Goal: Task Accomplishment & Management: Complete application form

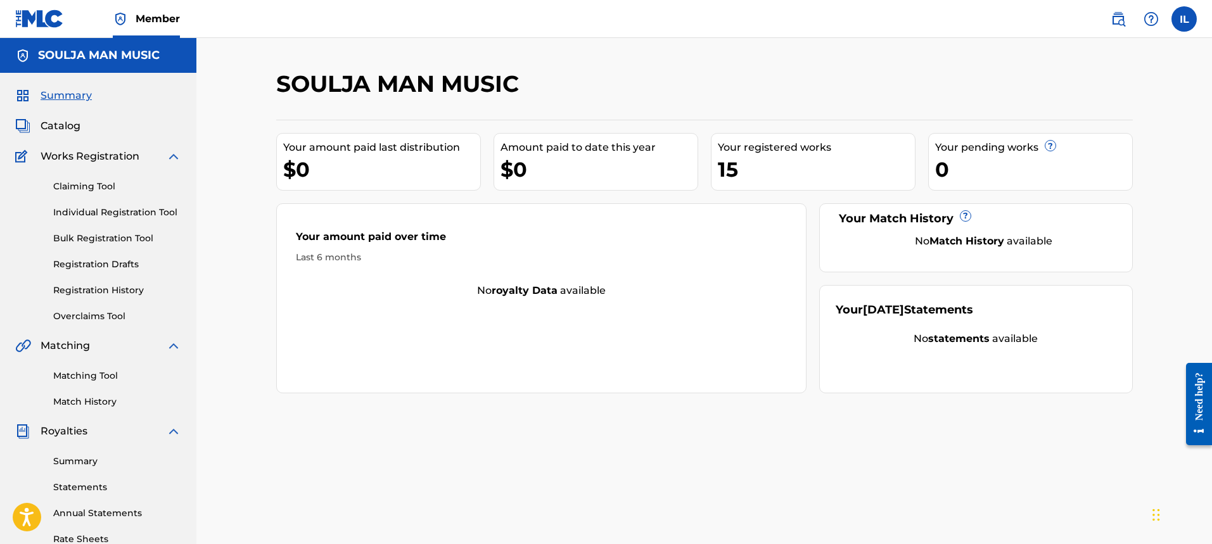
click at [98, 214] on link "Individual Registration Tool" at bounding box center [117, 212] width 128 height 13
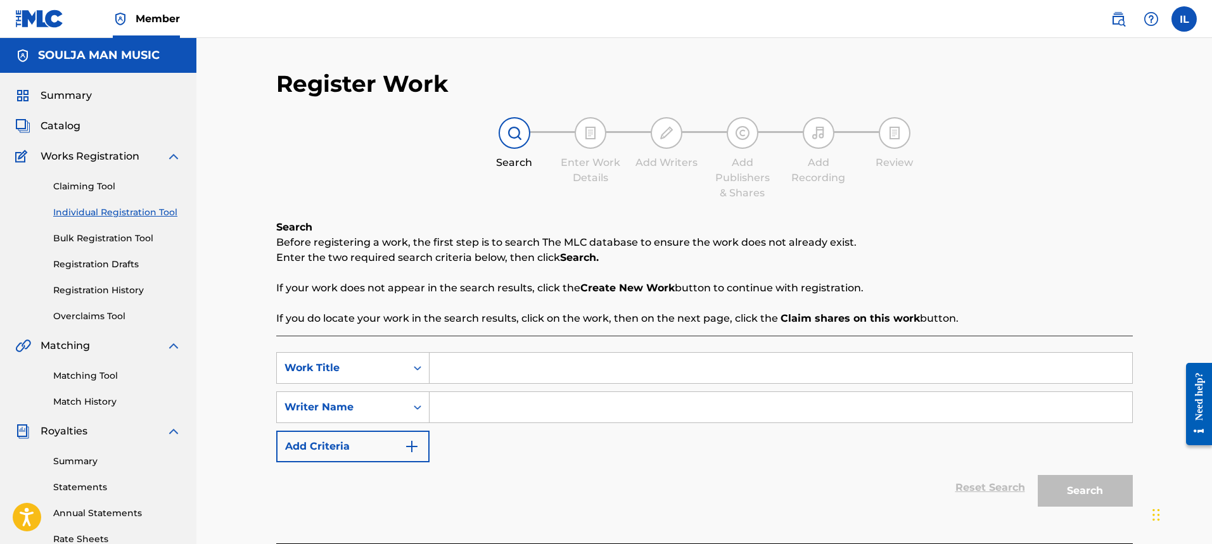
click at [461, 376] on input "Search Form" at bounding box center [781, 368] width 703 height 30
click at [48, 124] on span "Catalog" at bounding box center [61, 125] width 40 height 15
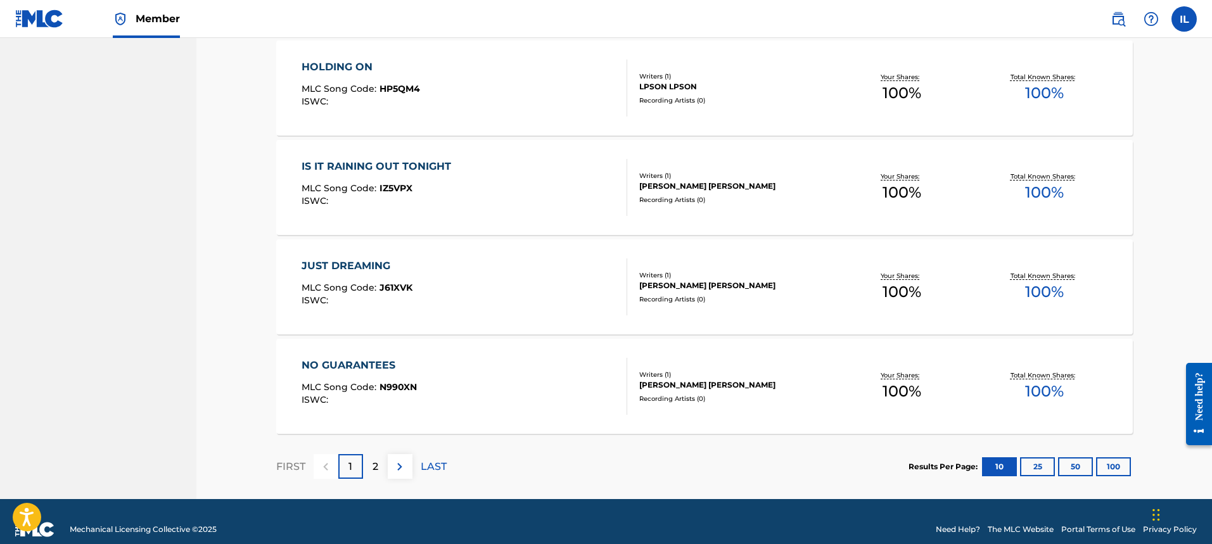
scroll to position [906, 0]
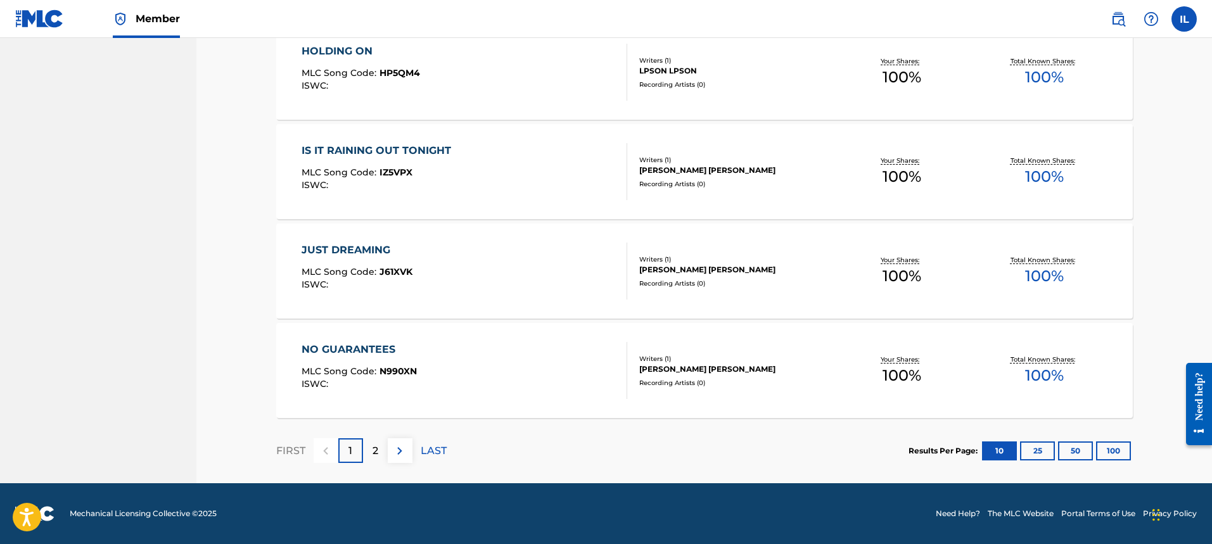
click at [380, 450] on div "2" at bounding box center [375, 450] width 25 height 25
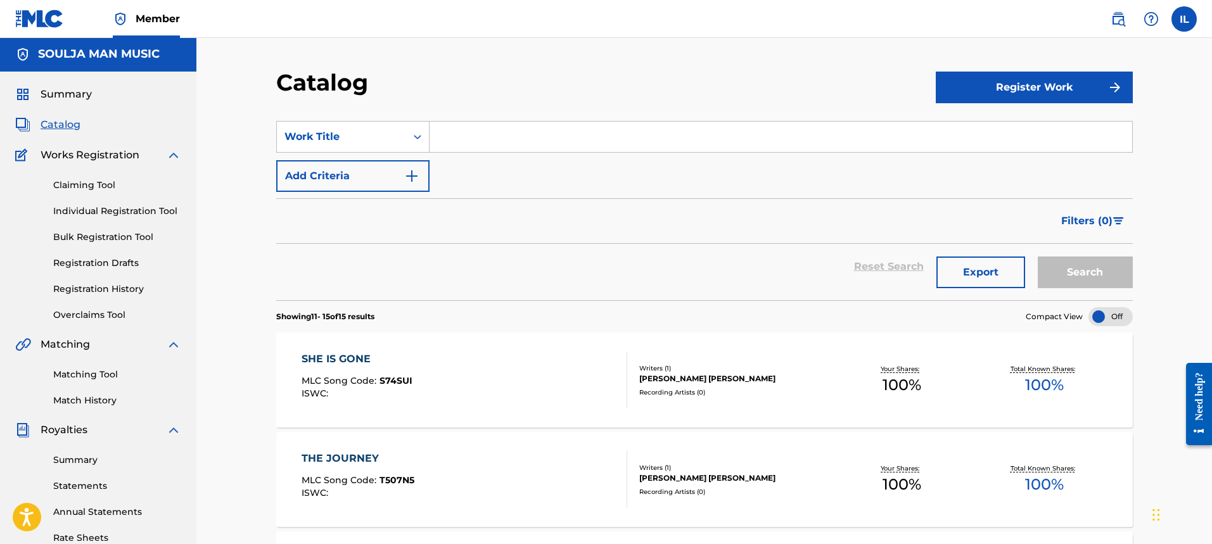
scroll to position [0, 0]
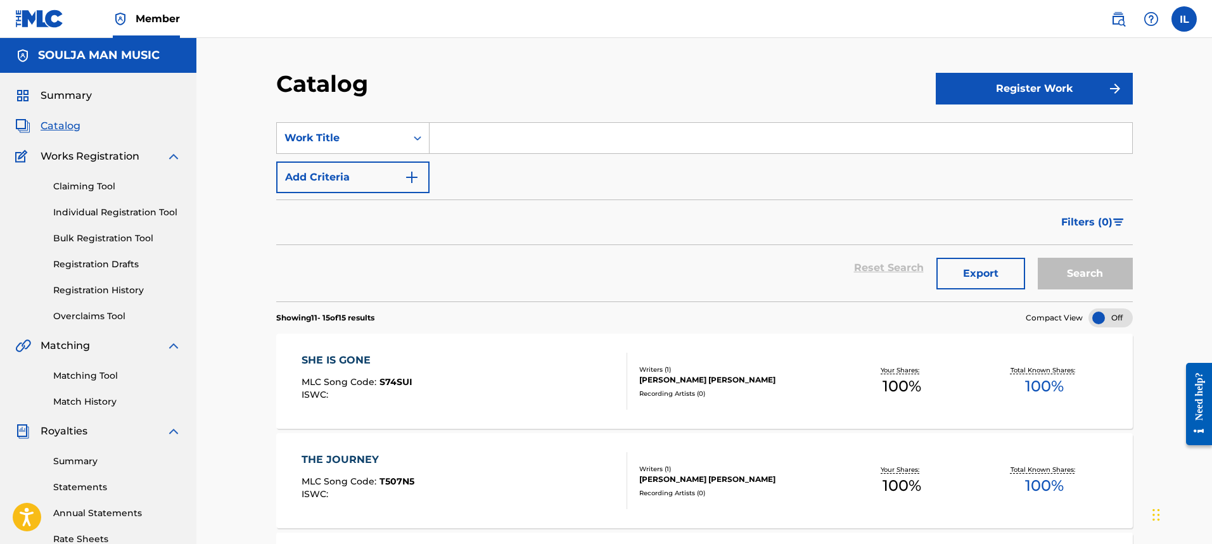
click at [93, 212] on link "Individual Registration Tool" at bounding box center [117, 212] width 128 height 13
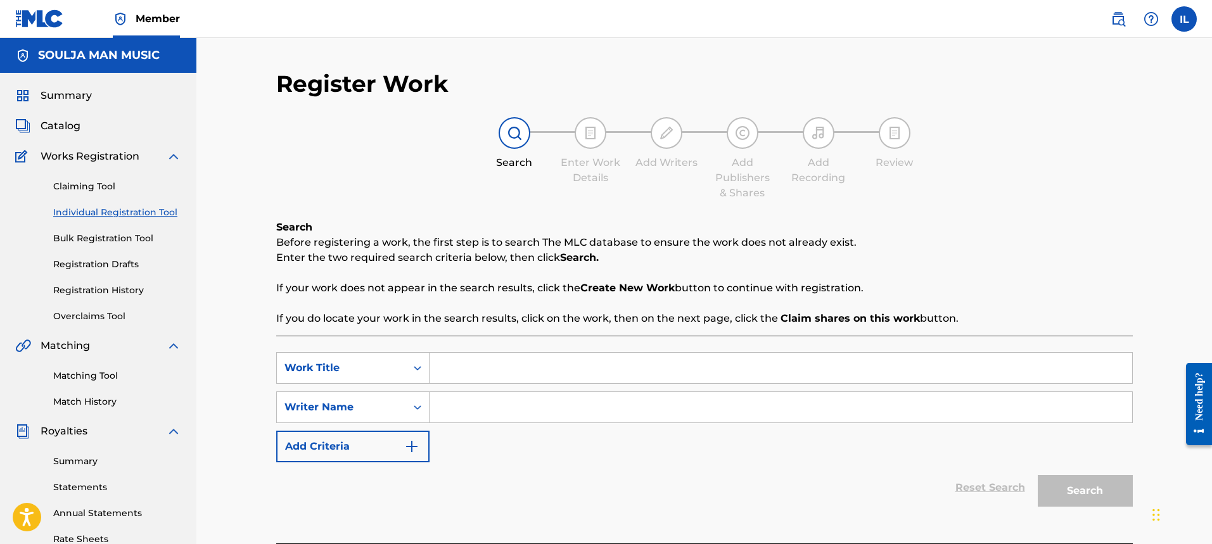
click at [438, 373] on input "Search Form" at bounding box center [781, 368] width 703 height 30
type input "[PERSON_NAME]"
click at [447, 398] on input "Search Form" at bounding box center [781, 407] width 703 height 30
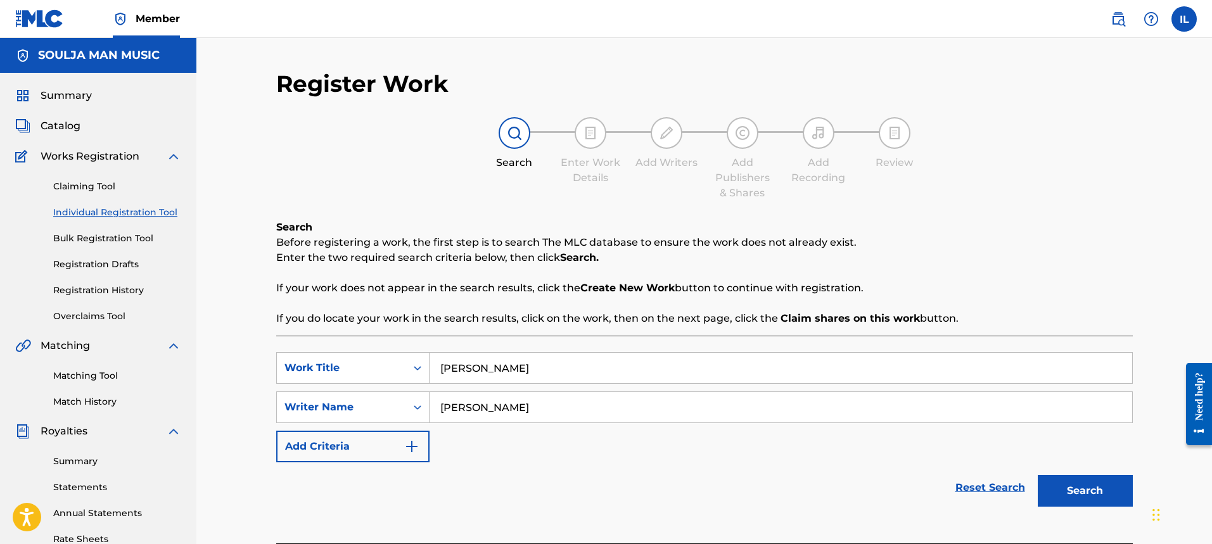
type input "[PERSON_NAME]"
click at [1096, 486] on button "Search" at bounding box center [1085, 491] width 95 height 32
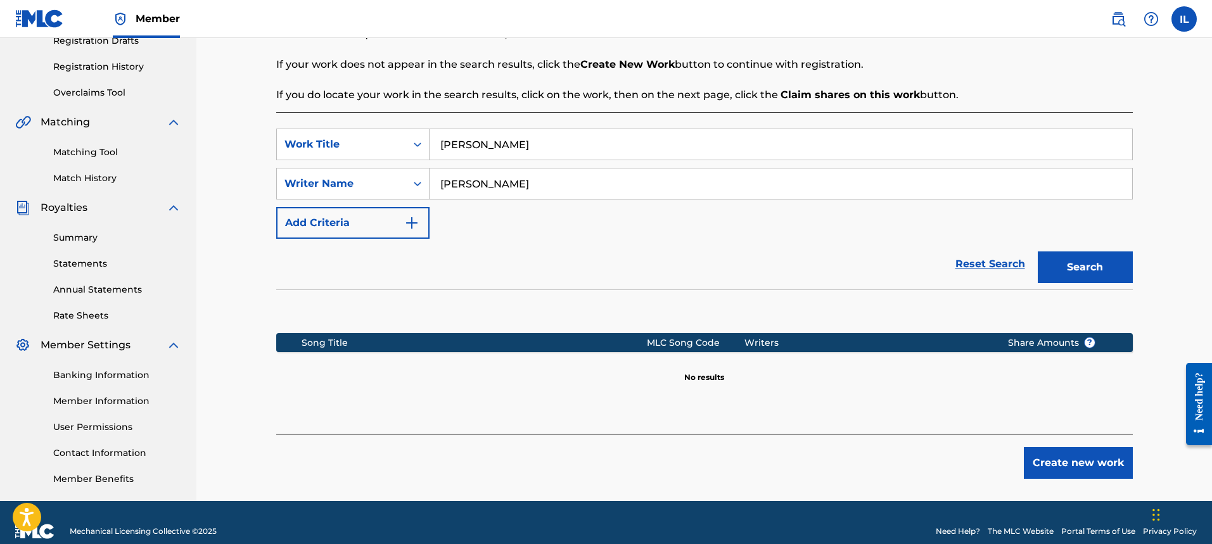
scroll to position [241, 0]
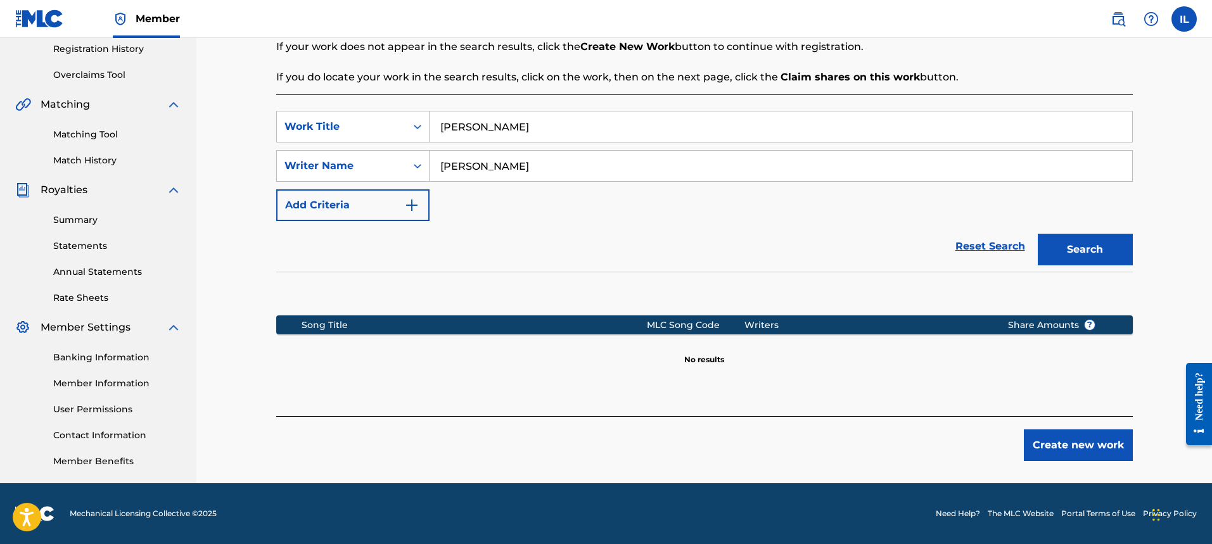
click at [1079, 450] on button "Create new work" at bounding box center [1078, 446] width 109 height 32
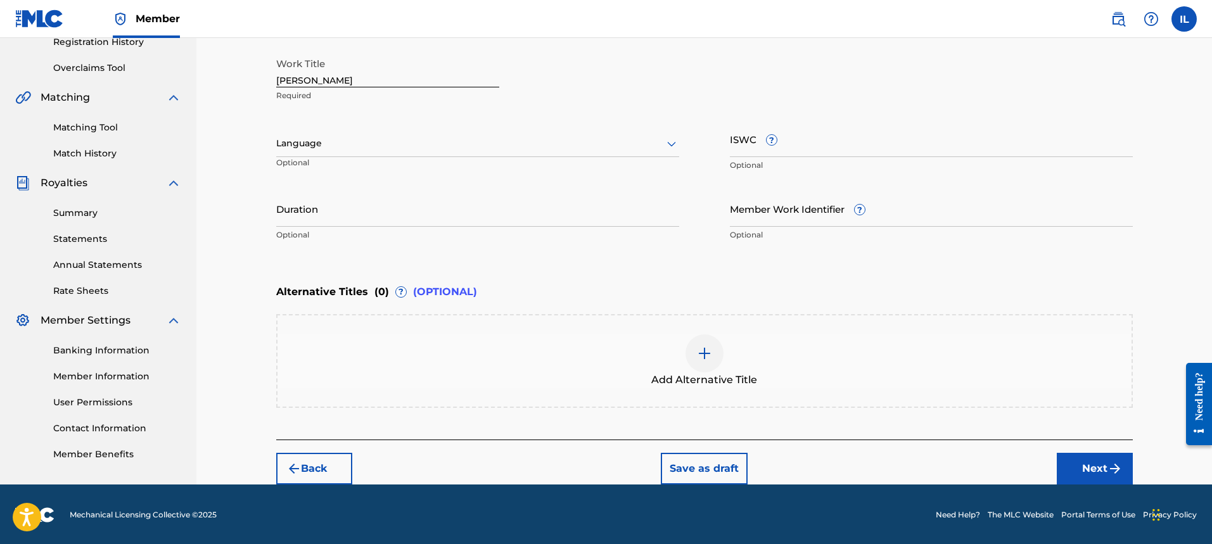
scroll to position [250, 0]
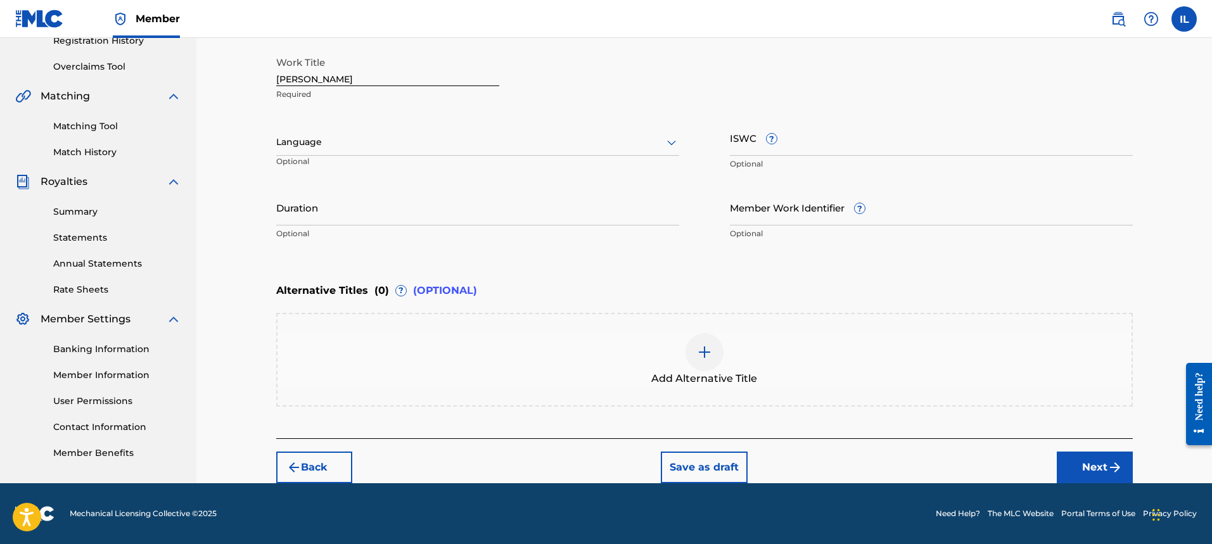
click at [1081, 475] on button "Next" at bounding box center [1095, 468] width 76 height 32
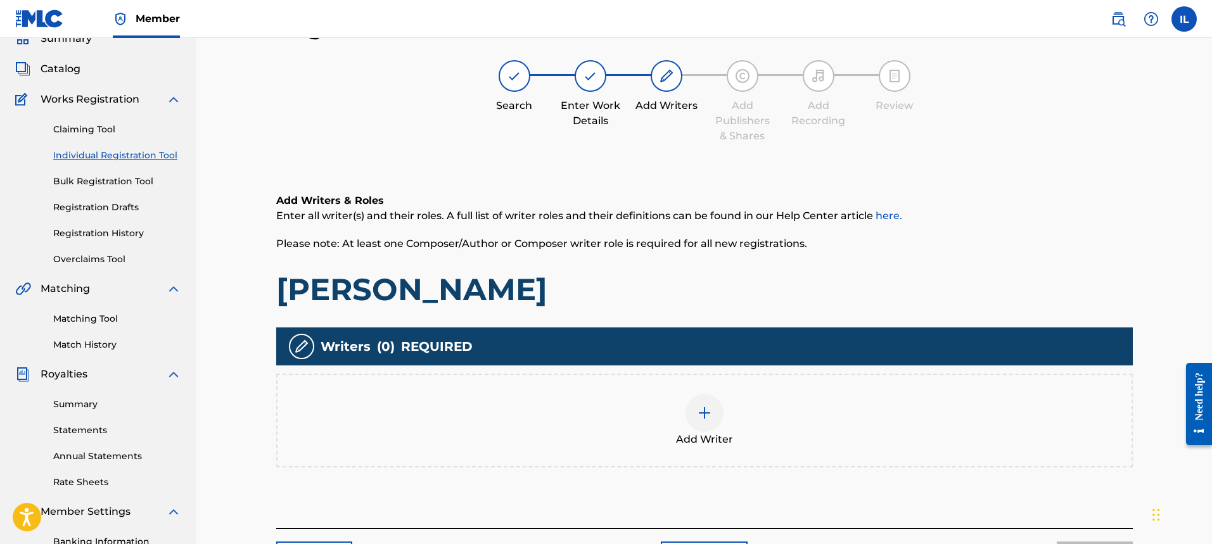
scroll to position [120, 0]
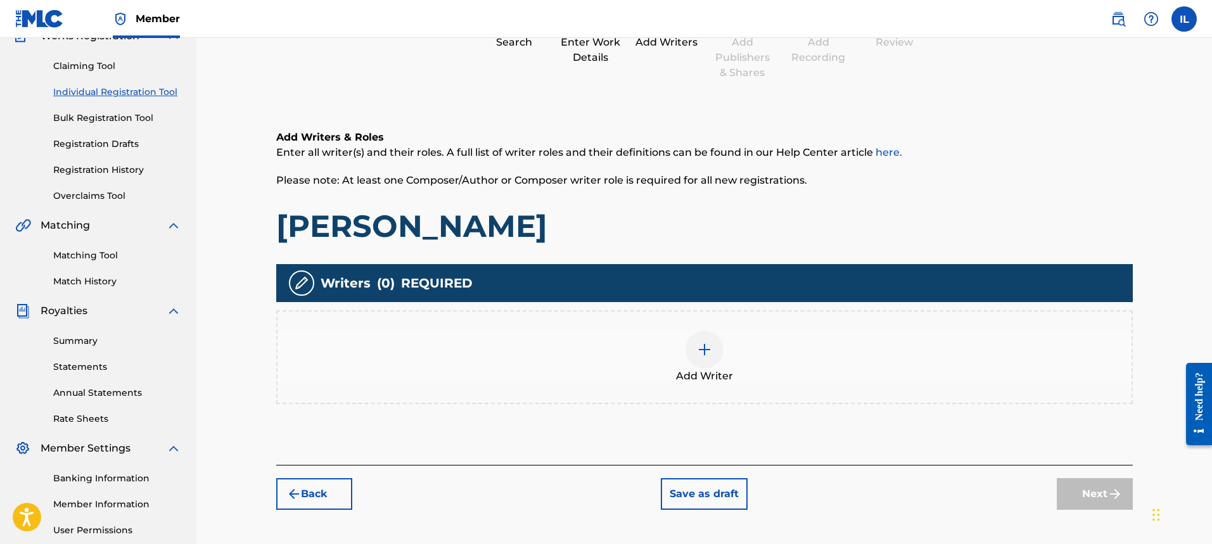
click at [697, 350] on img at bounding box center [704, 349] width 15 height 15
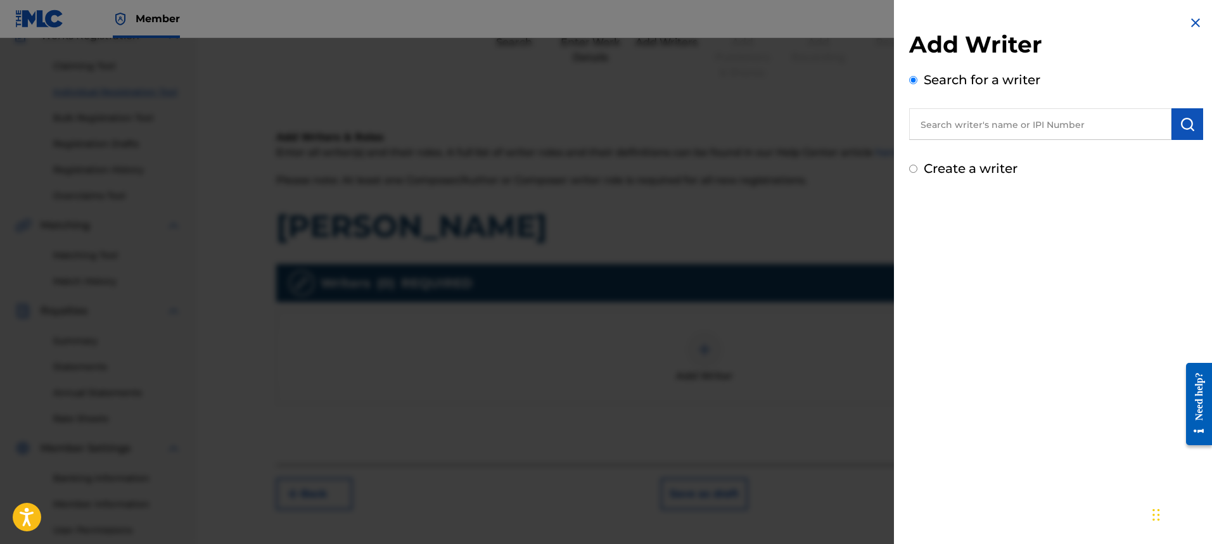
click at [946, 132] on input "text" at bounding box center [1040, 124] width 262 height 32
click at [912, 169] on input "Create a writer" at bounding box center [913, 169] width 8 height 8
radio input "false"
radio input "true"
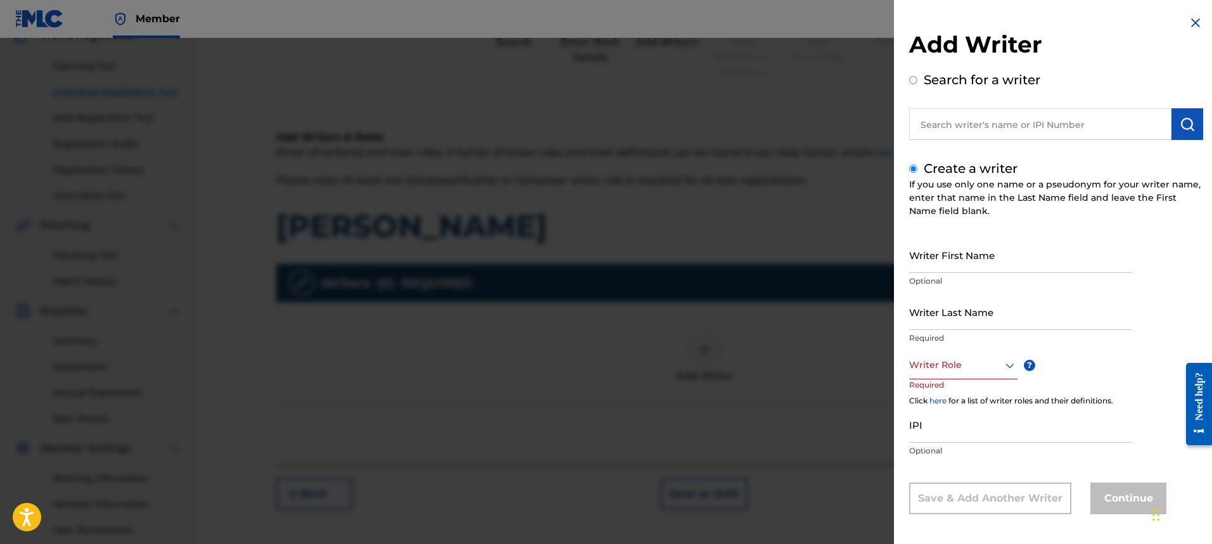
click at [932, 264] on input "Writer First Name" at bounding box center [1020, 255] width 223 height 36
type input "i"
type input "[PERSON_NAME]"
click at [915, 320] on input "Writer Last Name" at bounding box center [1020, 312] width 223 height 36
type input "[PERSON_NAME]"
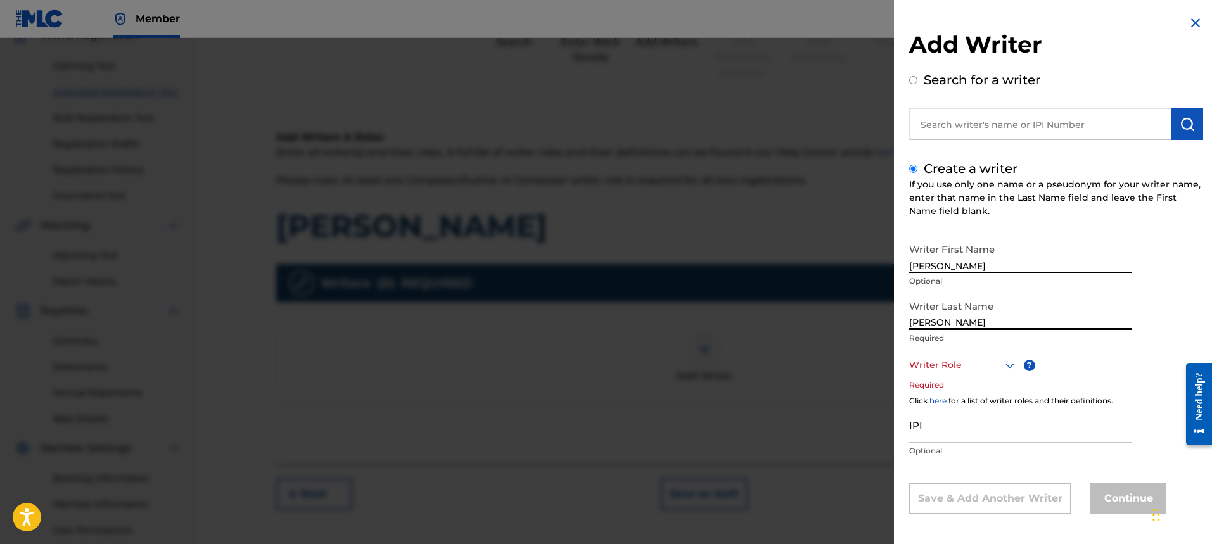
scroll to position [4, 0]
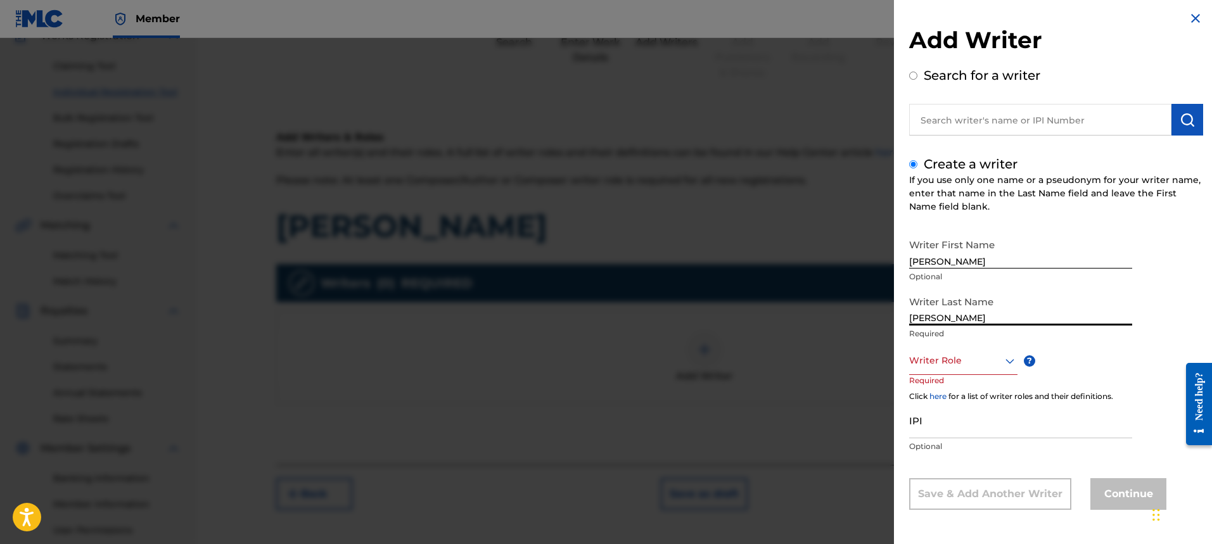
click at [954, 368] on div at bounding box center [963, 361] width 108 height 16
click at [939, 386] on div "Composer/Author" at bounding box center [963, 389] width 107 height 29
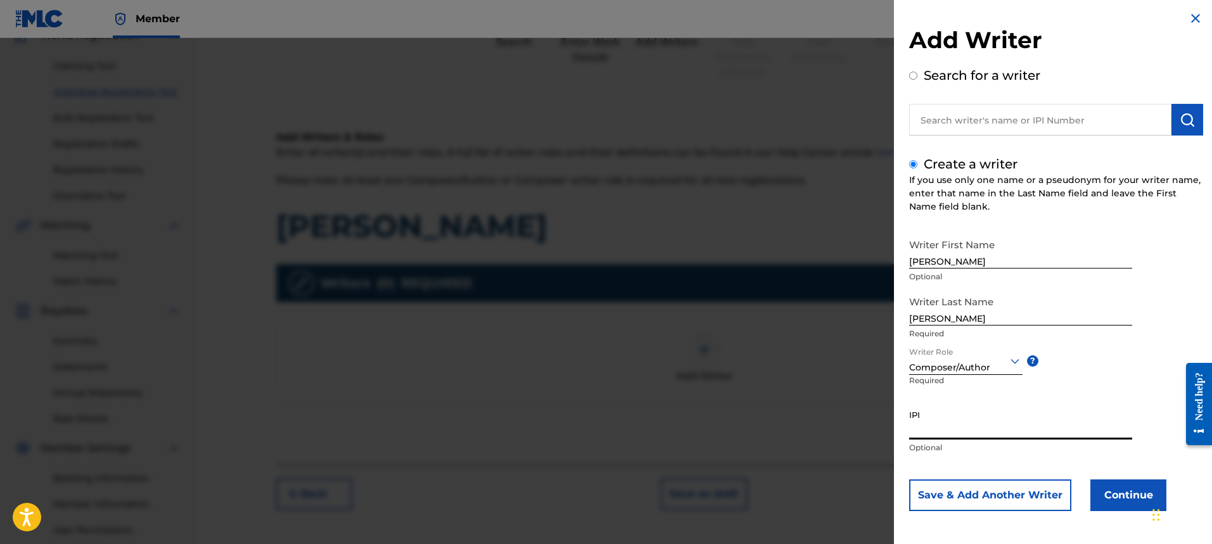
click at [931, 426] on input "IPI" at bounding box center [1020, 422] width 223 height 36
type input "1305467662"
click at [1106, 494] on button "Continue" at bounding box center [1128, 496] width 76 height 32
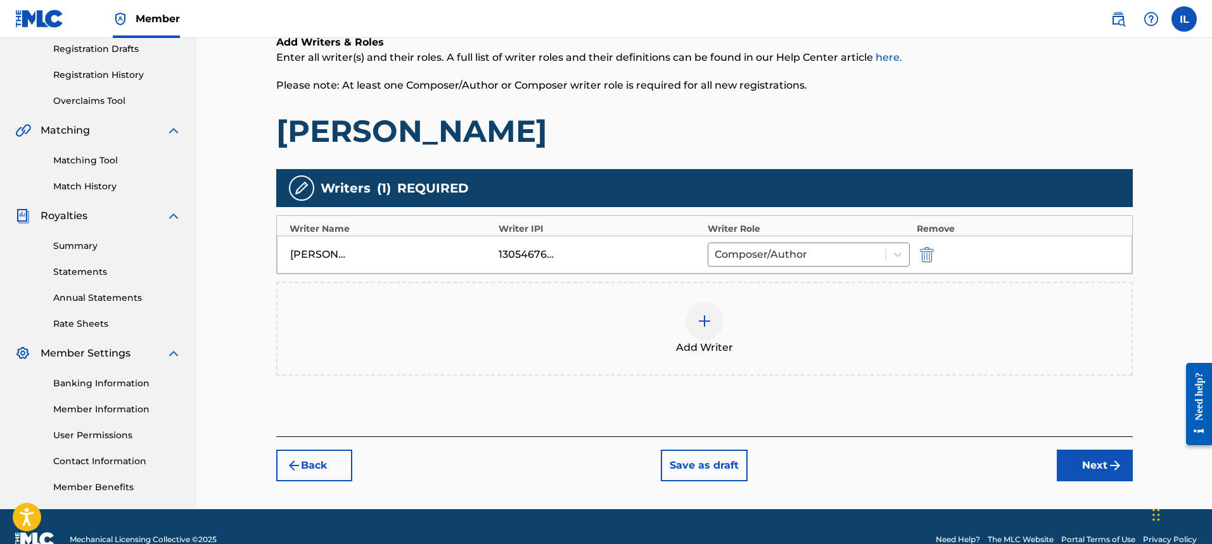
scroll to position [241, 0]
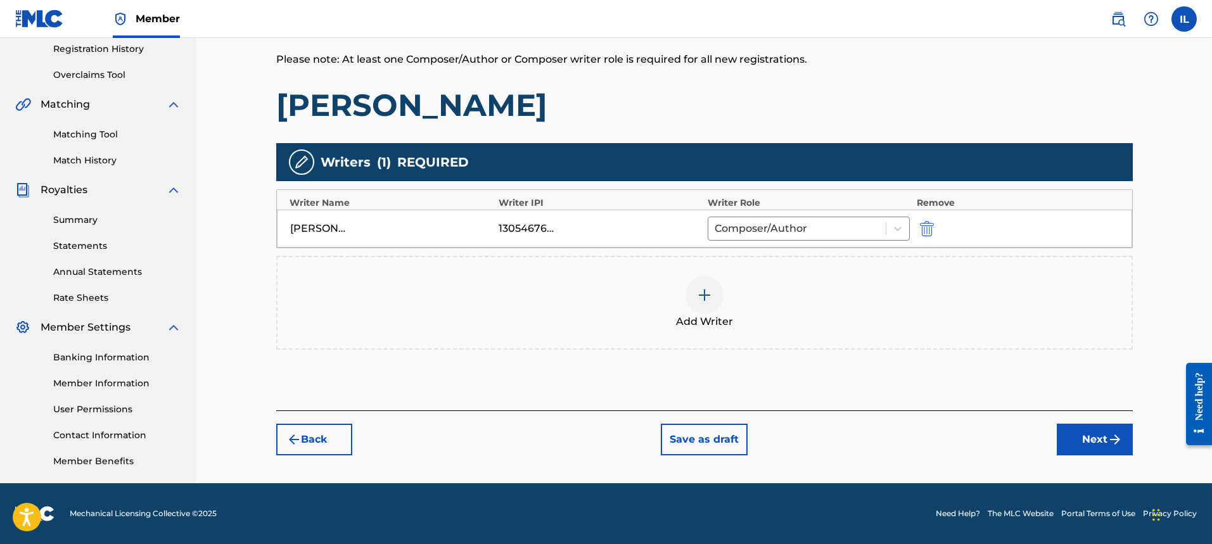
click at [1080, 437] on button "Next" at bounding box center [1095, 440] width 76 height 32
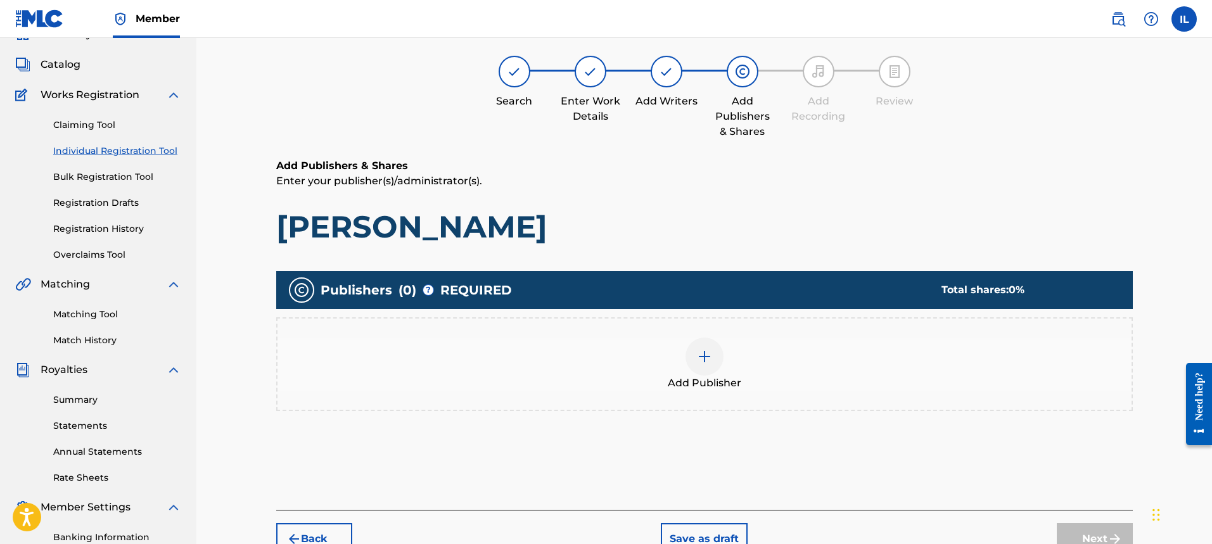
scroll to position [57, 0]
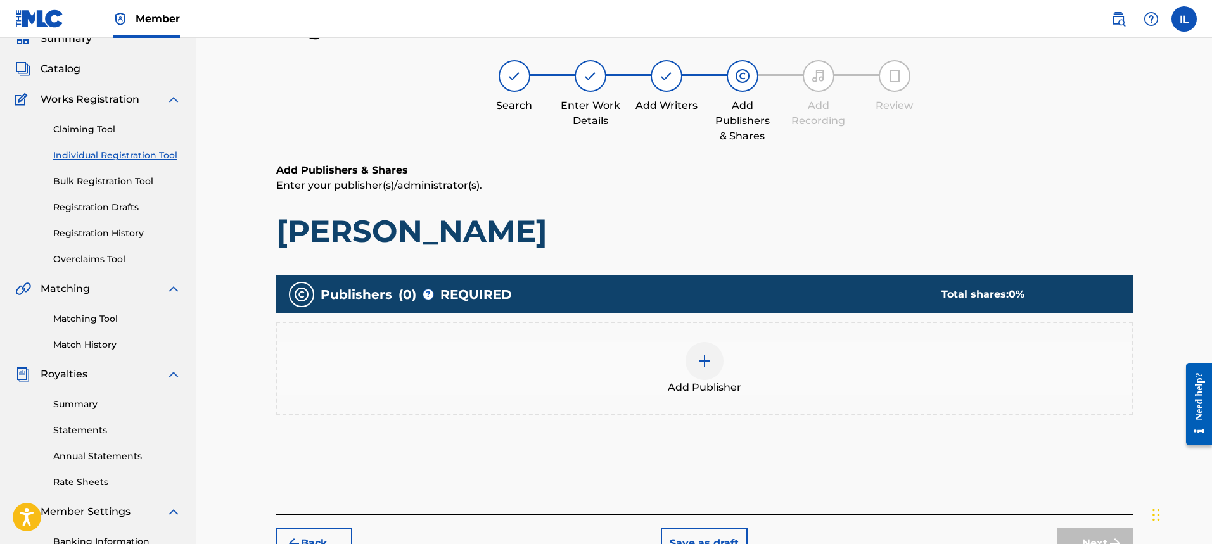
click at [706, 366] on img at bounding box center [704, 361] width 15 height 15
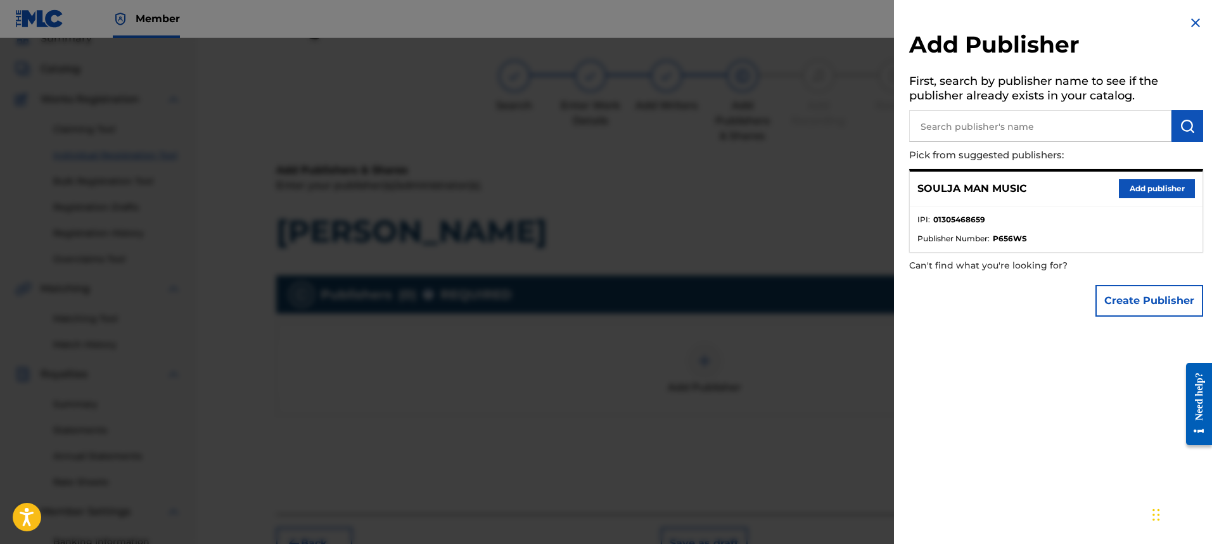
click at [1141, 189] on button "Add publisher" at bounding box center [1157, 188] width 76 height 19
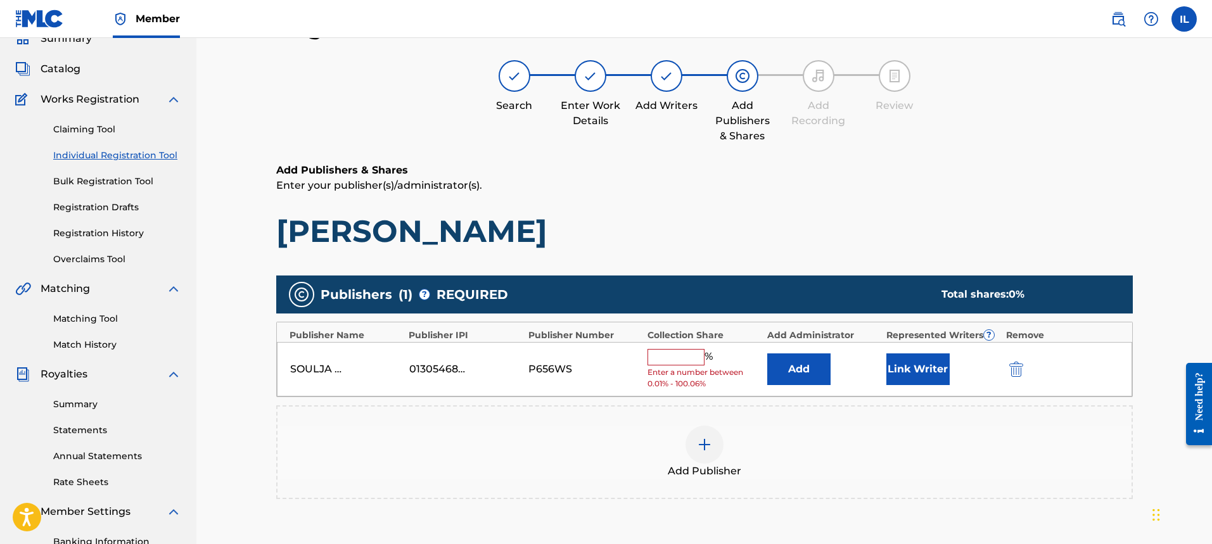
click at [671, 357] on input "text" at bounding box center [675, 357] width 57 height 16
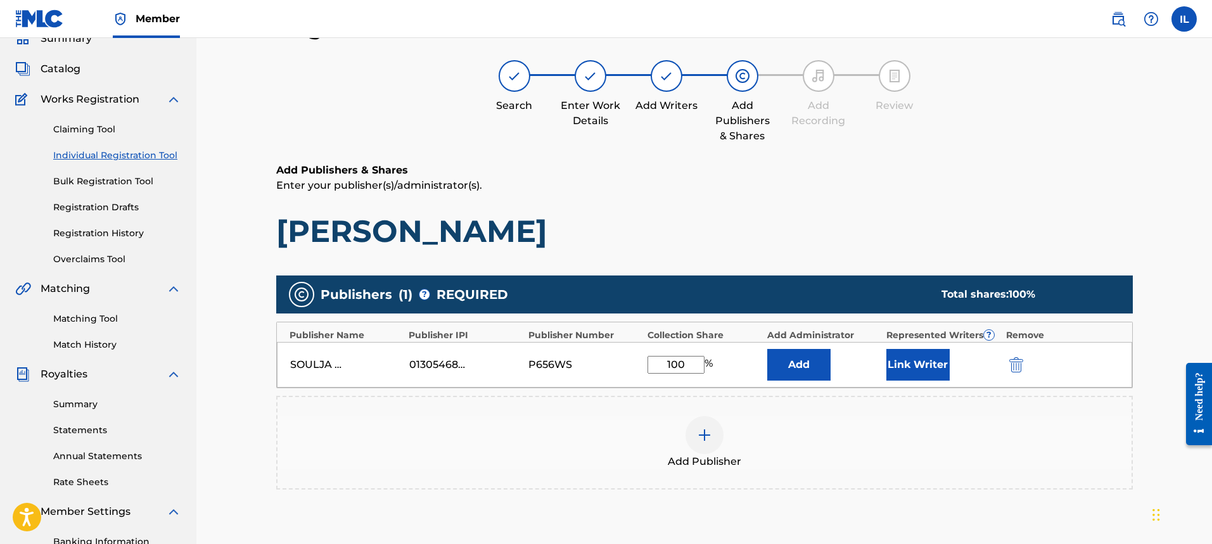
type input "100"
click at [911, 366] on button "Link Writer" at bounding box center [917, 365] width 63 height 32
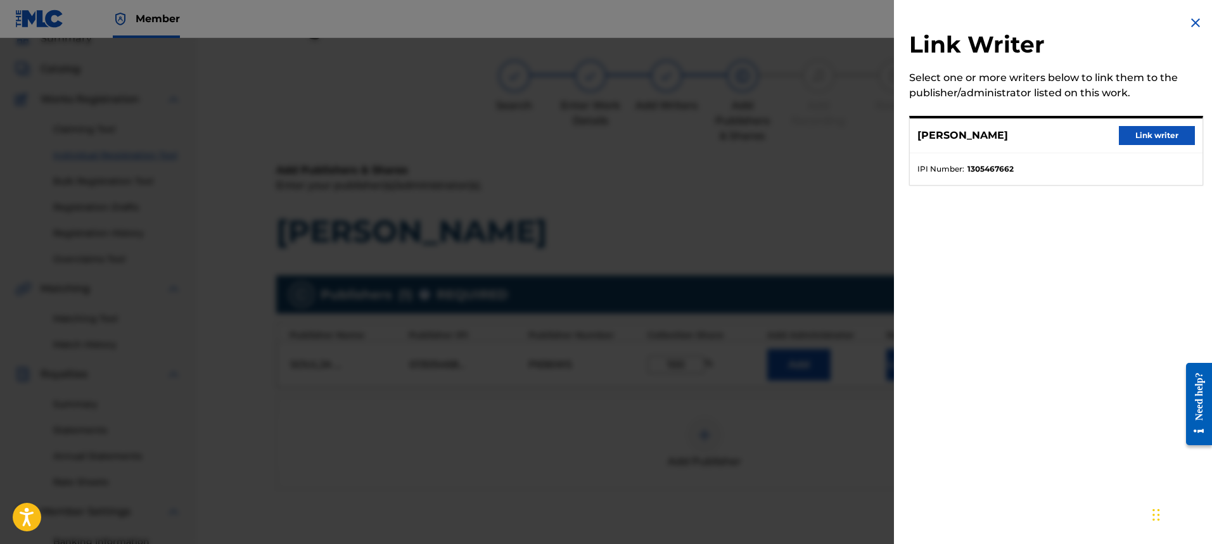
click at [1128, 136] on button "Link writer" at bounding box center [1157, 135] width 76 height 19
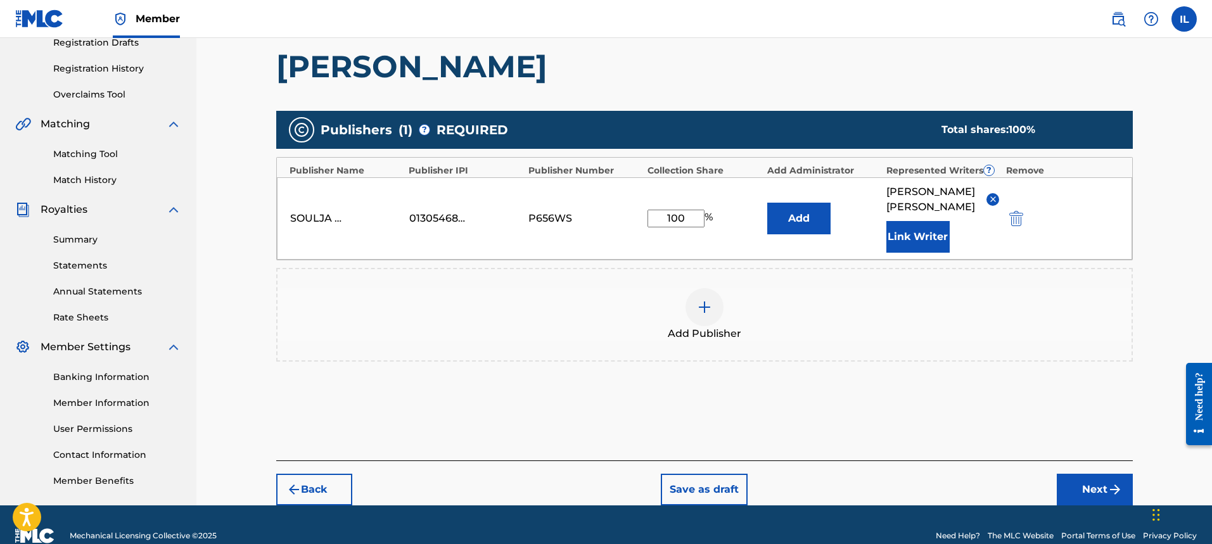
scroll to position [241, 0]
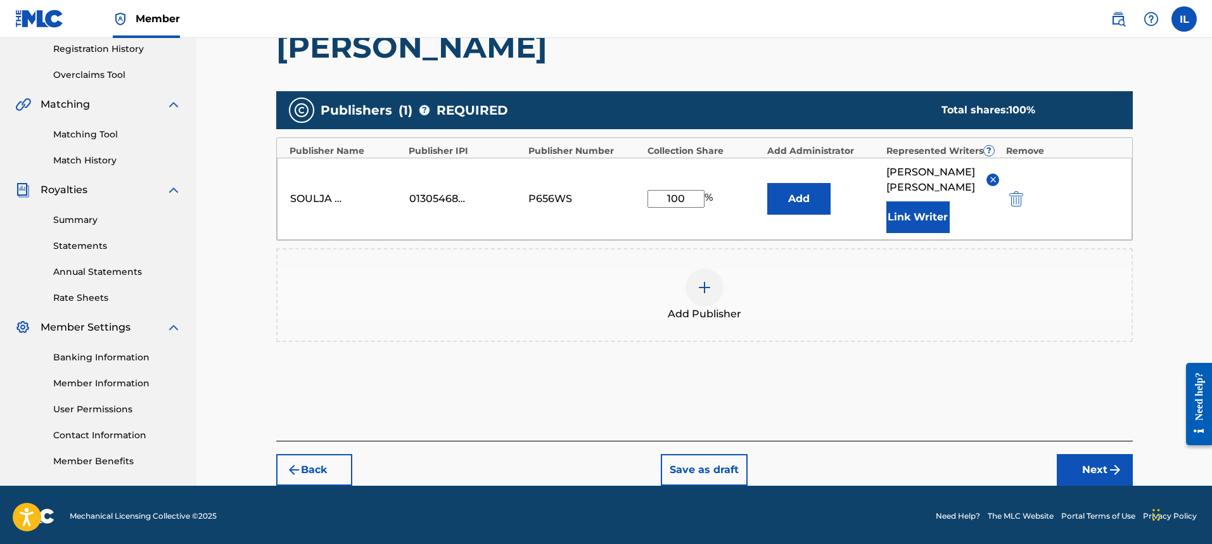
click at [1069, 463] on button "Next" at bounding box center [1095, 470] width 76 height 32
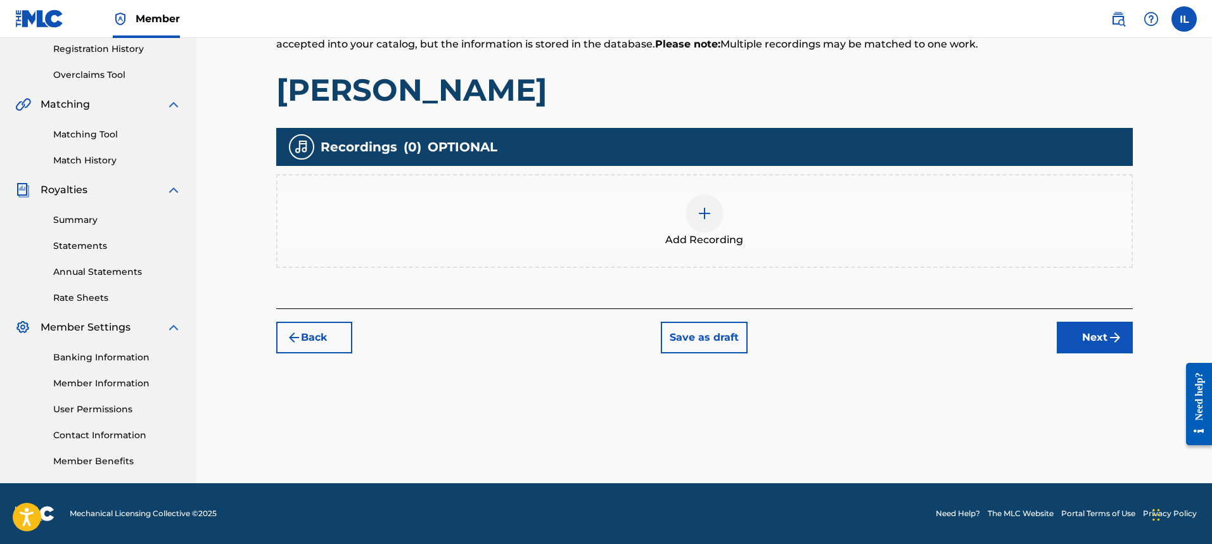
click at [705, 218] on img at bounding box center [704, 213] width 15 height 15
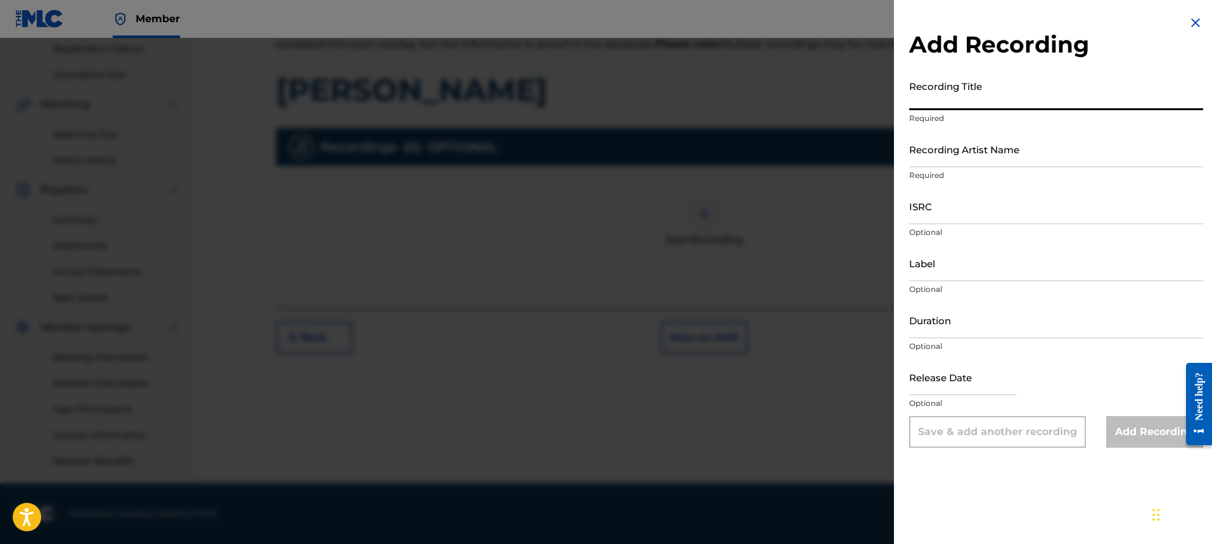
click at [975, 101] on input "Recording Title" at bounding box center [1056, 92] width 294 height 36
type input "[PERSON_NAME]"
click at [939, 276] on input "Label" at bounding box center [1056, 263] width 294 height 36
type input "Soulja Man Music"
click at [951, 385] on input "text" at bounding box center [963, 377] width 108 height 36
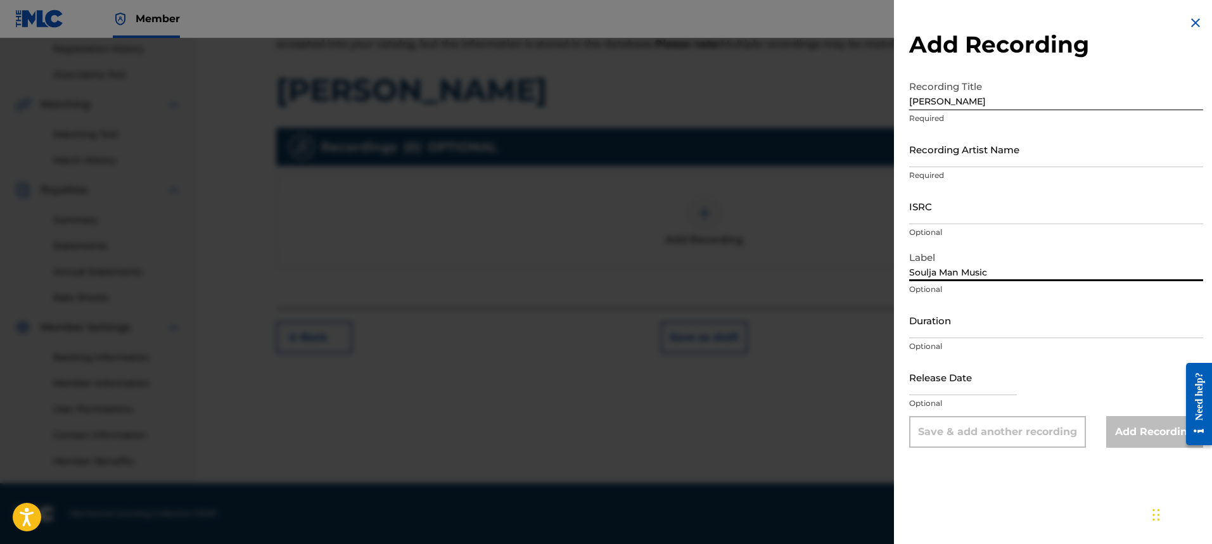
select select "7"
select select "2025"
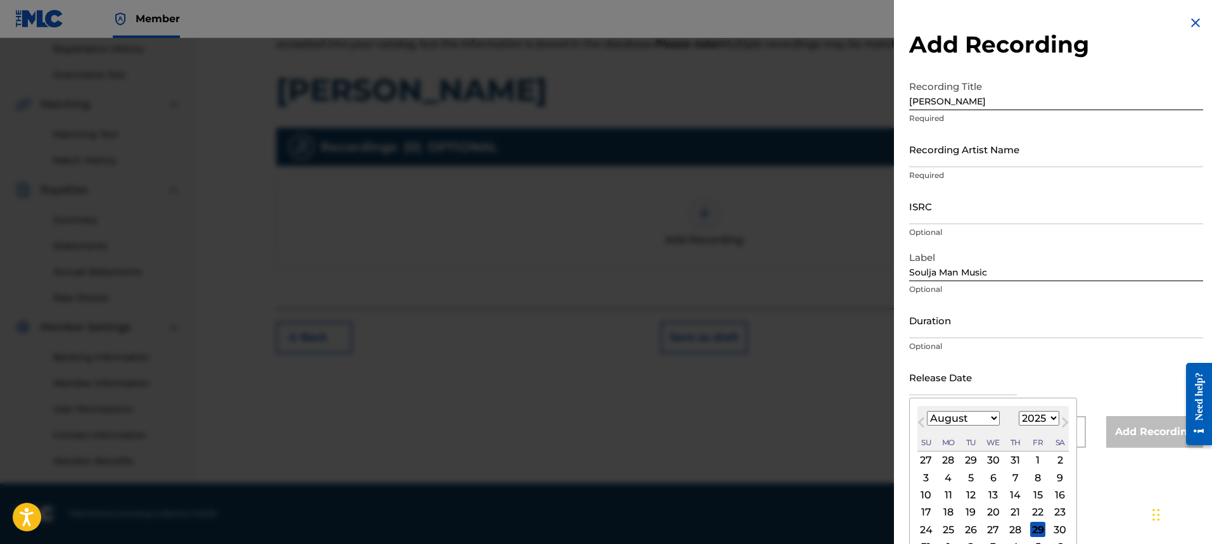
click at [943, 428] on div "August [DATE] February March April May June July August September October Novem…" at bounding box center [992, 429] width 151 height 46
click at [994, 419] on select "January February March April May June July August September October November De…" at bounding box center [963, 418] width 73 height 15
select select "8"
click at [927, 411] on select "January February March April May June July August September October November De…" at bounding box center [963, 418] width 73 height 15
click at [1034, 459] on div "5" at bounding box center [1037, 460] width 15 height 15
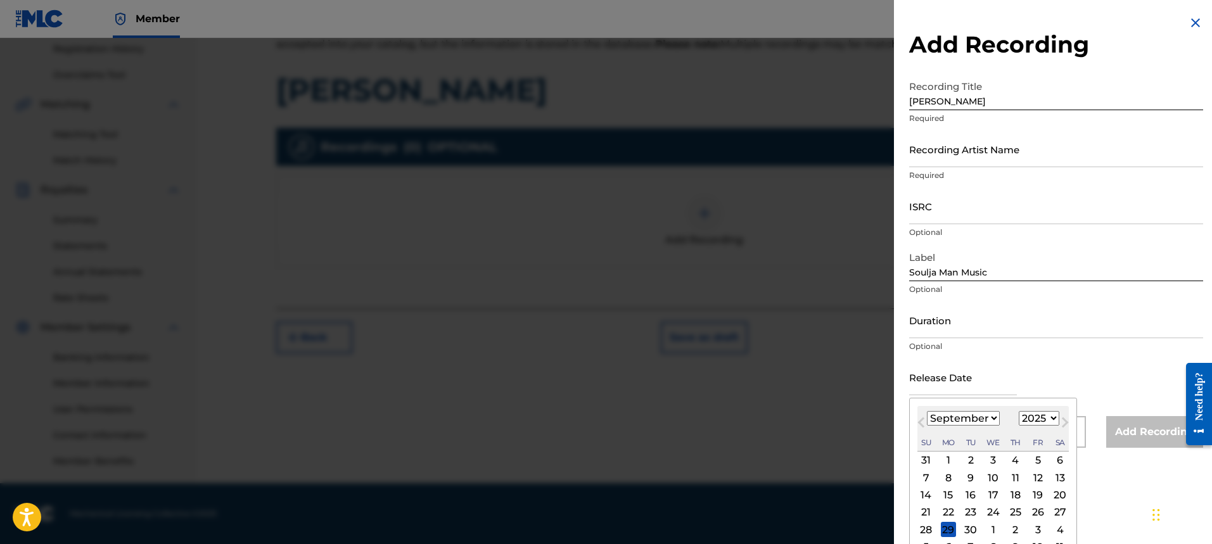
type input "[DATE]"
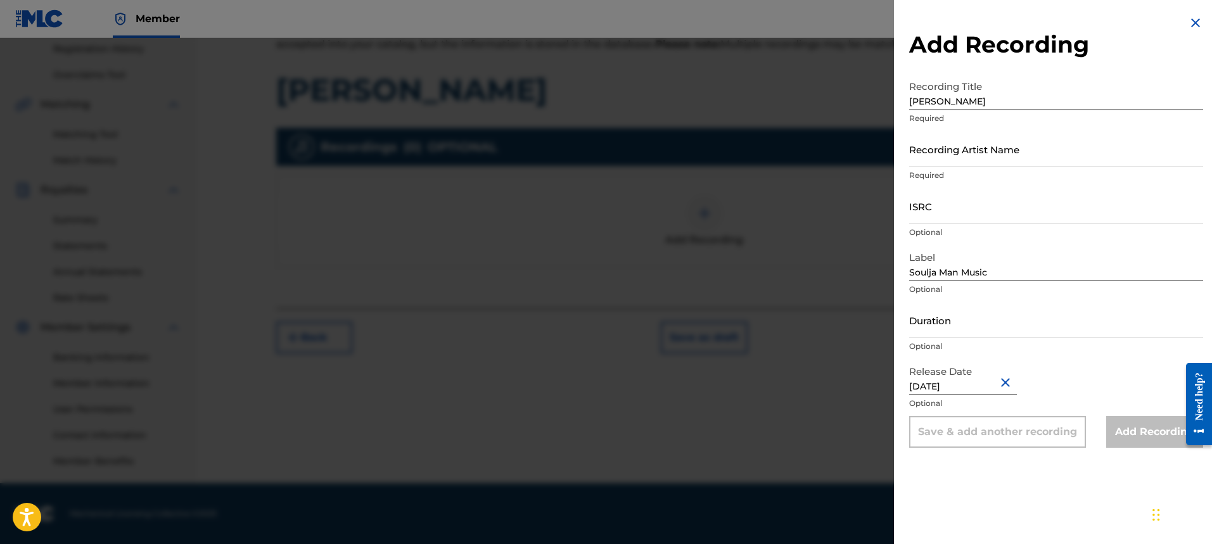
click at [1126, 431] on div "Add Recording" at bounding box center [1154, 432] width 97 height 32
click at [957, 153] on input "Recording Artist Name" at bounding box center [1056, 149] width 294 height 36
type input "[PERSON_NAME]"
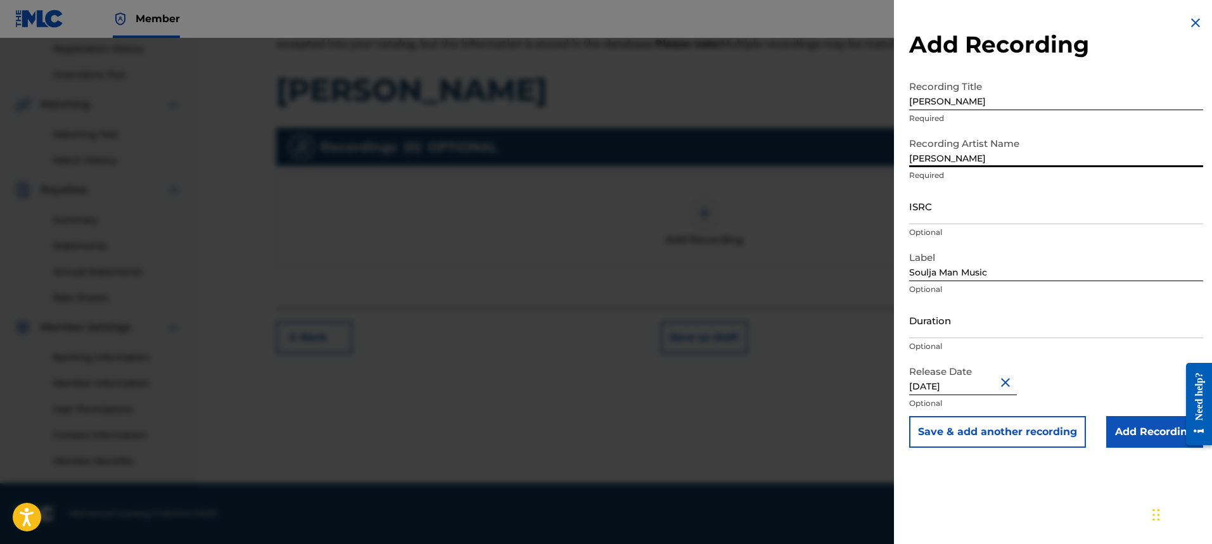
click at [1119, 437] on input "Add Recording" at bounding box center [1154, 432] width 97 height 32
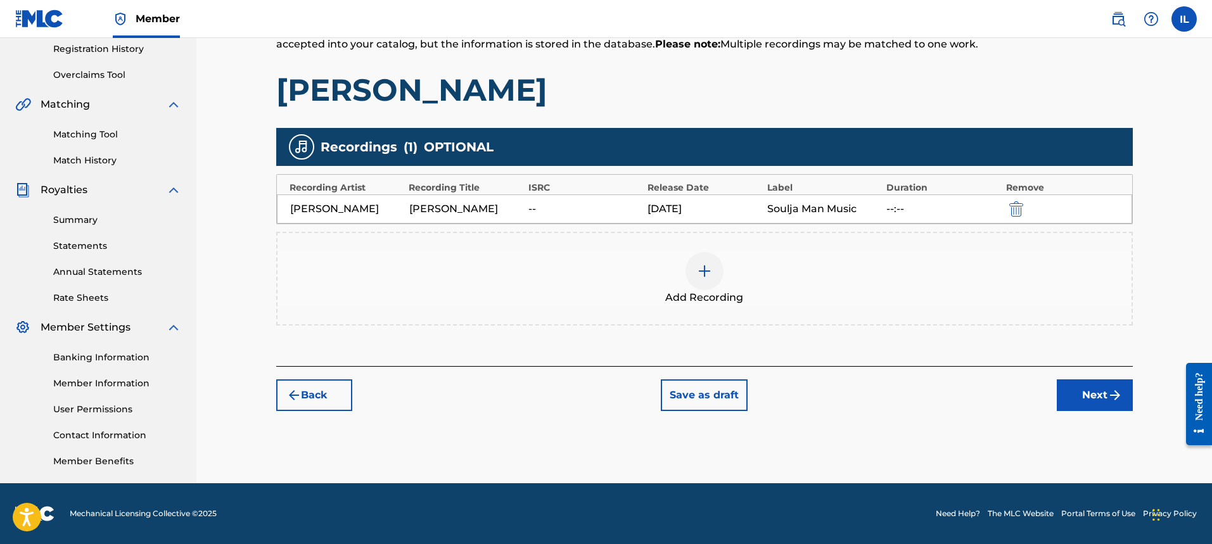
click at [1069, 397] on button "Next" at bounding box center [1095, 395] width 76 height 32
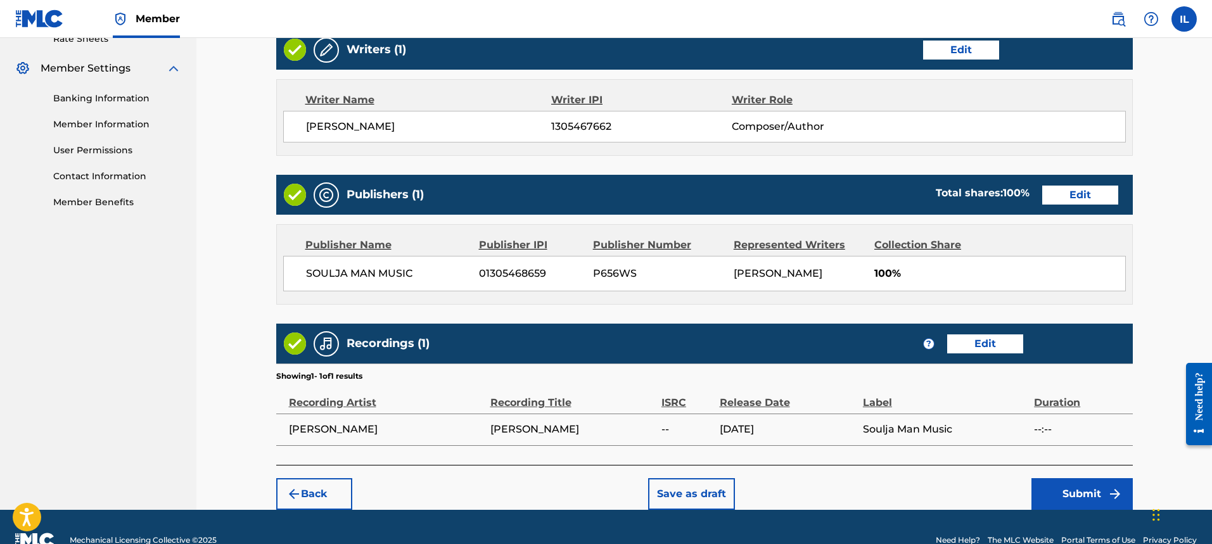
scroll to position [527, 0]
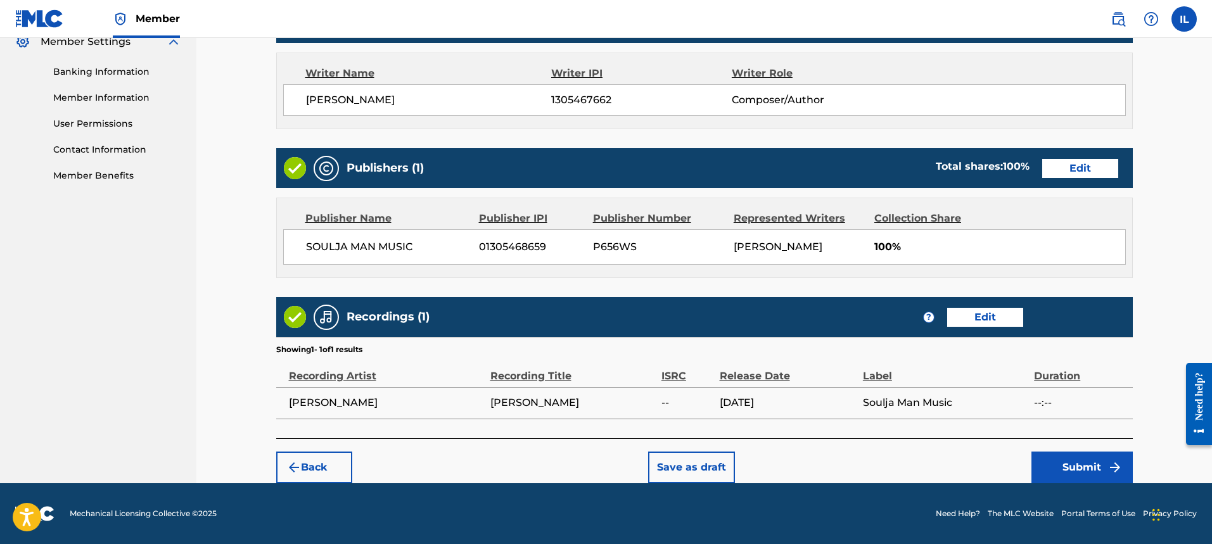
click at [1070, 476] on button "Submit" at bounding box center [1081, 468] width 101 height 32
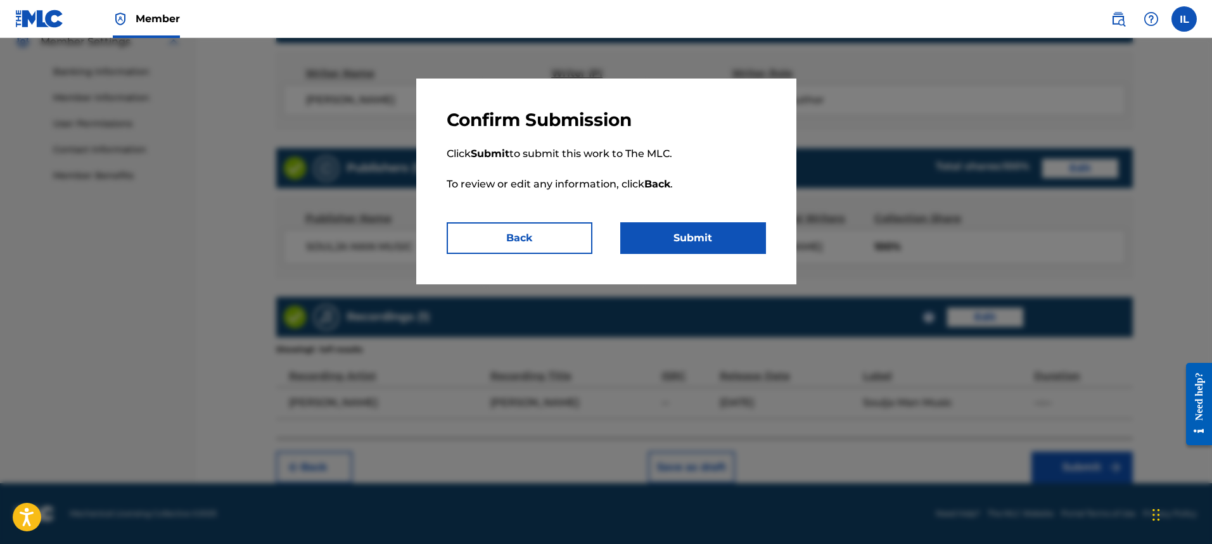
click at [701, 243] on button "Submit" at bounding box center [693, 238] width 146 height 32
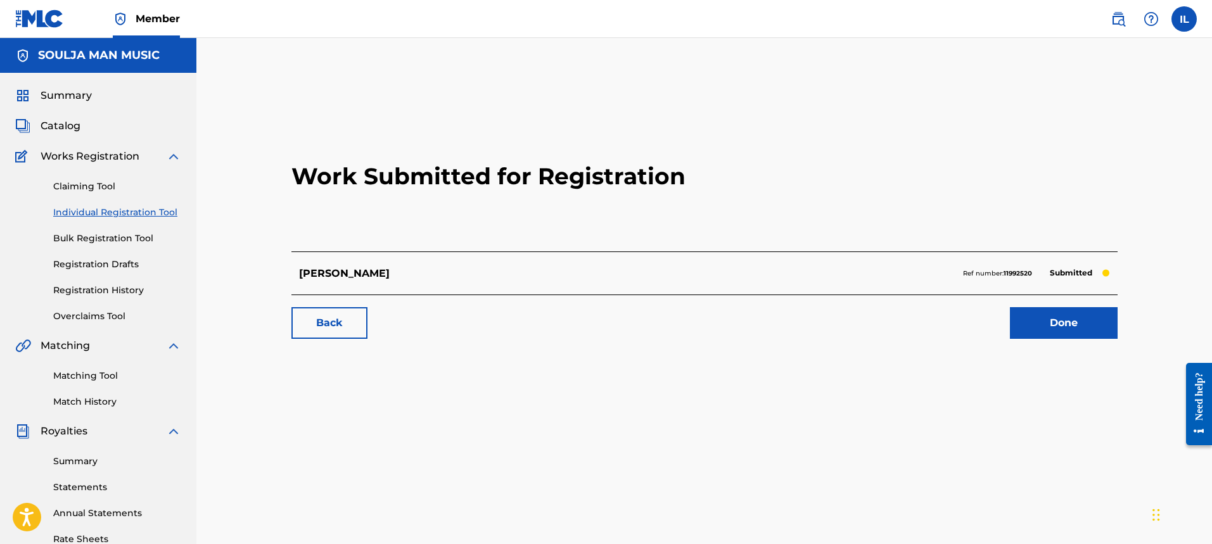
click at [115, 295] on link "Registration History" at bounding box center [117, 290] width 128 height 13
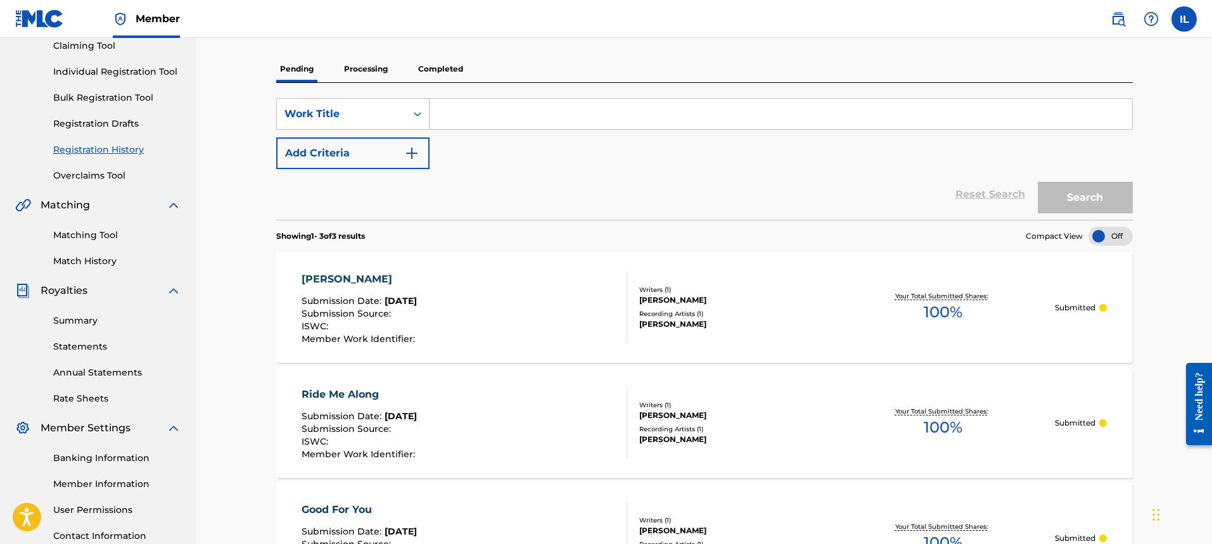
scroll to position [77, 0]
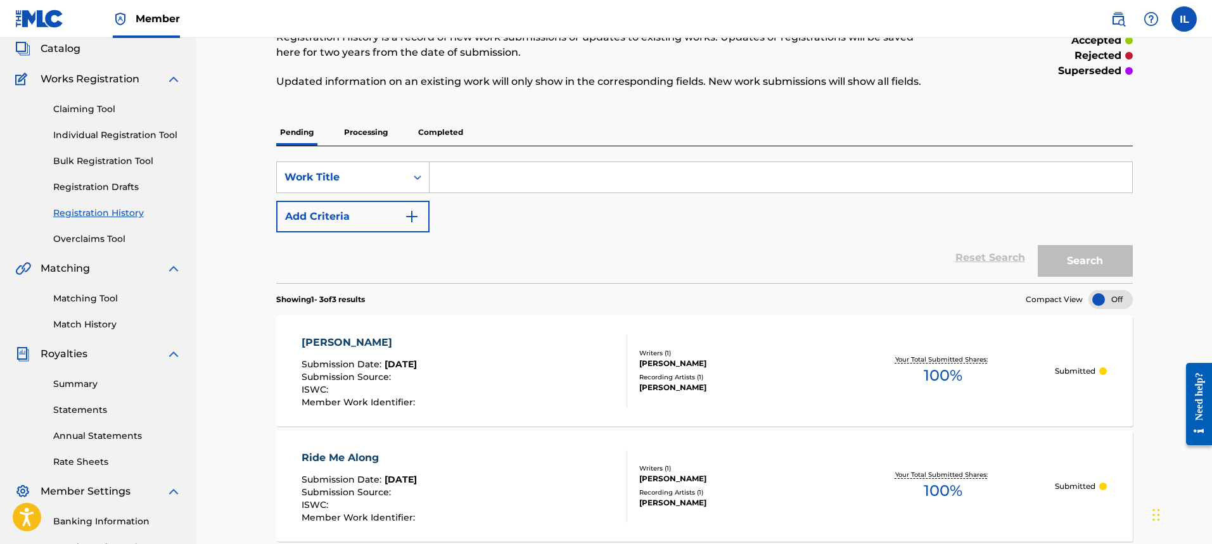
click at [110, 134] on link "Individual Registration Tool" at bounding box center [117, 135] width 128 height 13
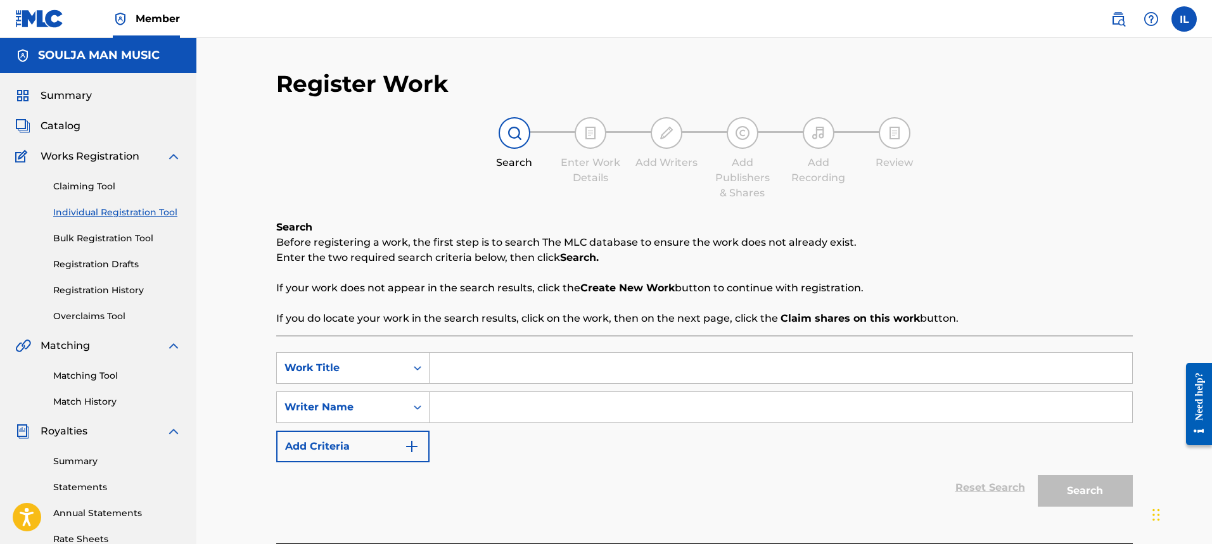
click at [537, 379] on input "Search Form" at bounding box center [781, 368] width 703 height 30
type input "All This Time"
click at [482, 407] on input "Search Form" at bounding box center [781, 407] width 703 height 30
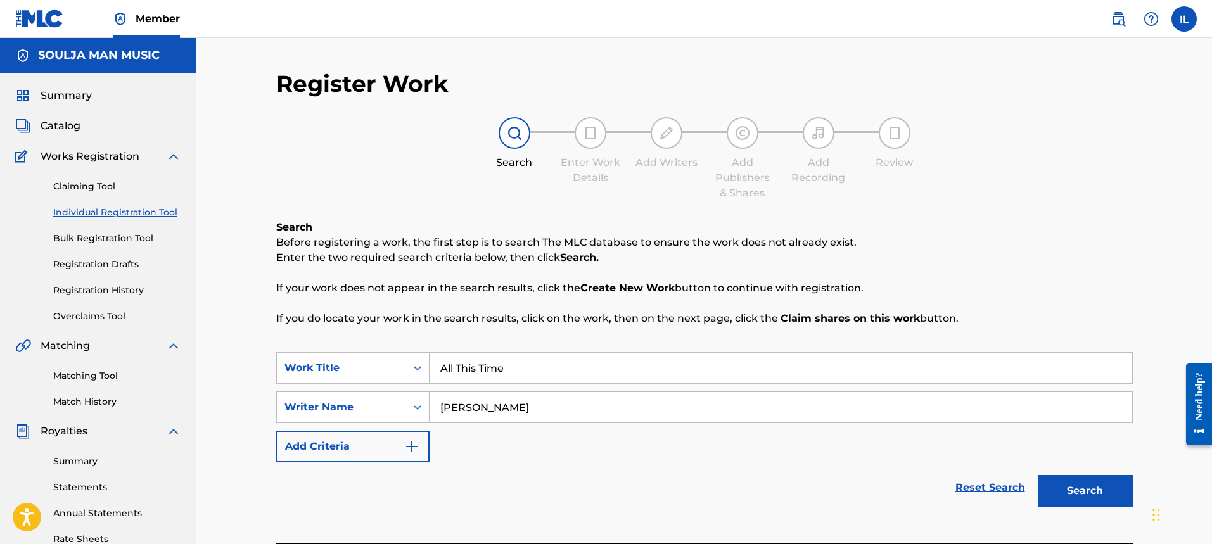
type input "[PERSON_NAME]"
click at [1083, 483] on button "Search" at bounding box center [1085, 491] width 95 height 32
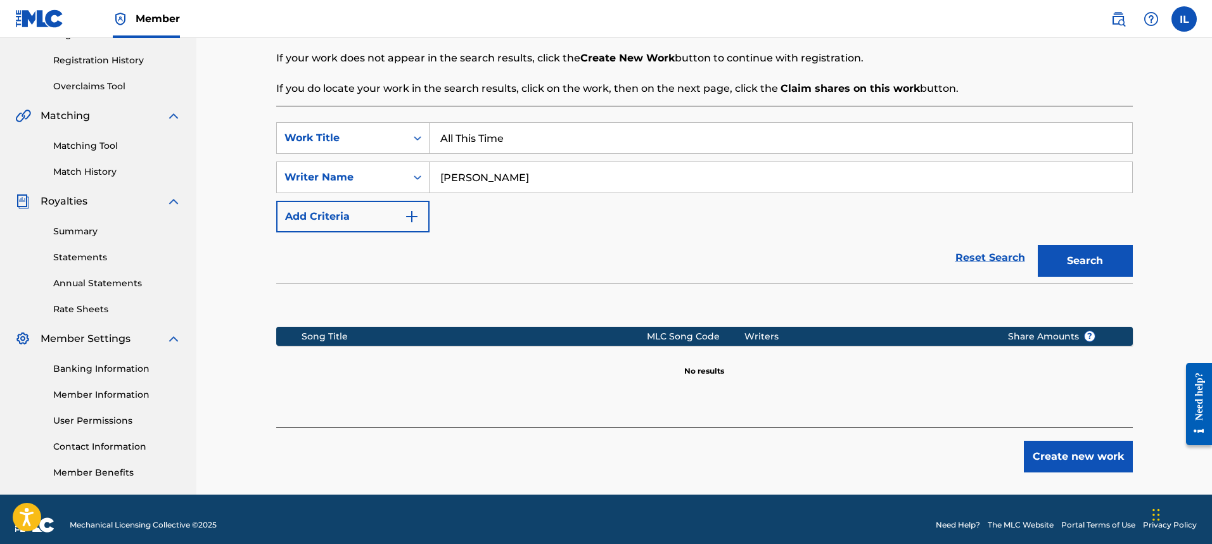
scroll to position [241, 0]
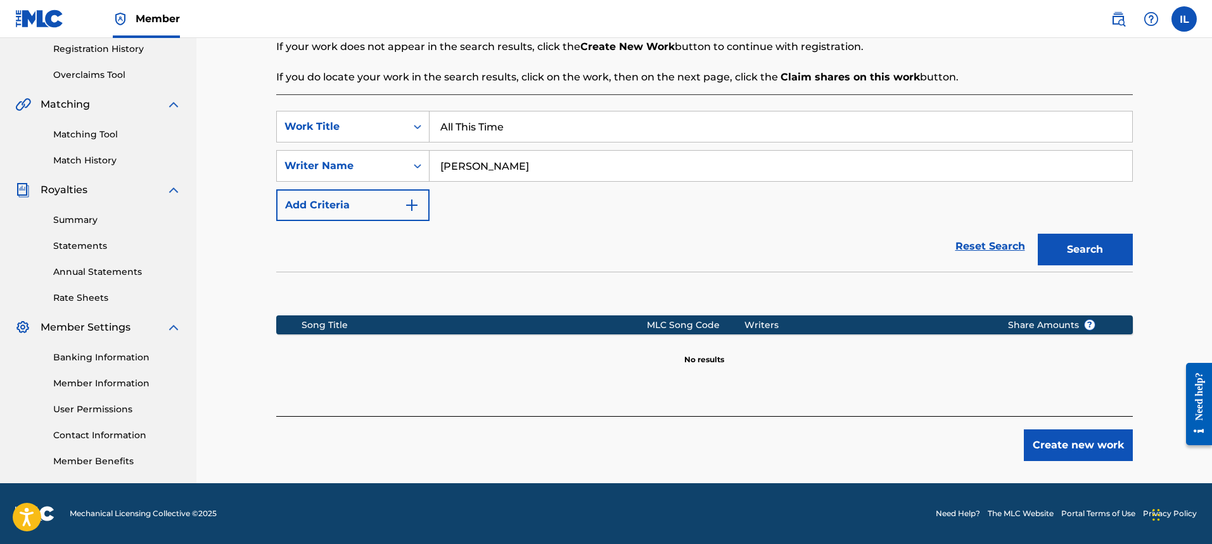
click at [1067, 454] on button "Create new work" at bounding box center [1078, 446] width 109 height 32
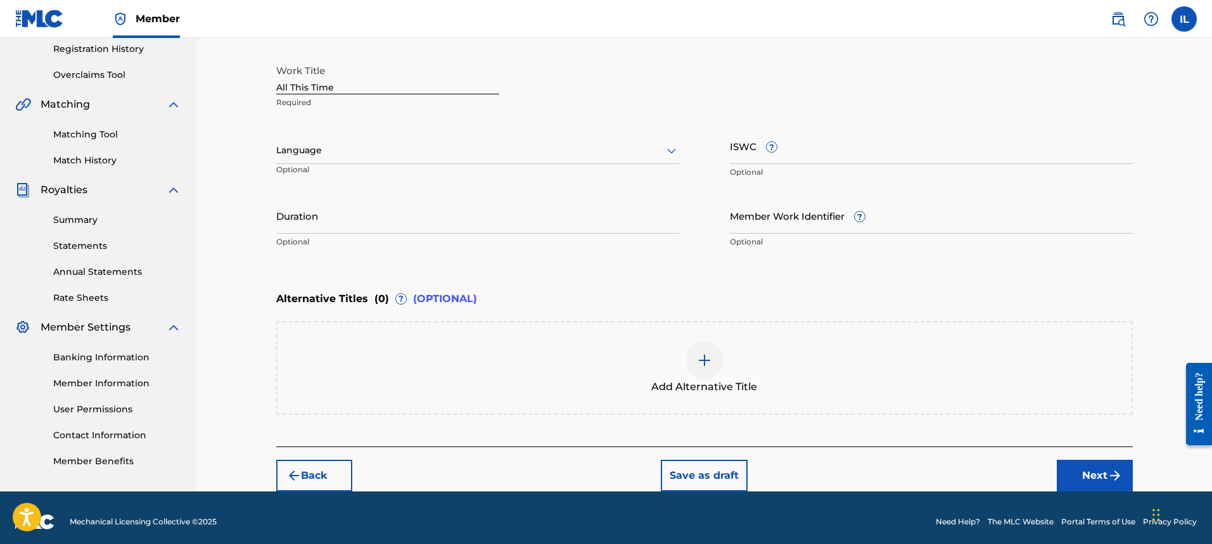
scroll to position [250, 0]
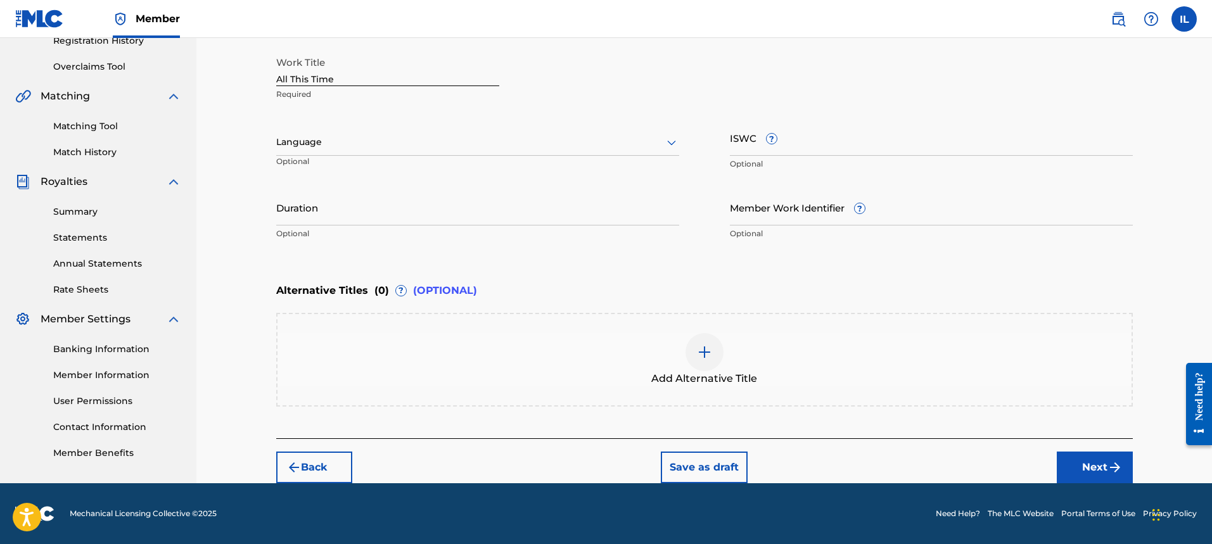
click at [1087, 466] on button "Next" at bounding box center [1095, 468] width 76 height 32
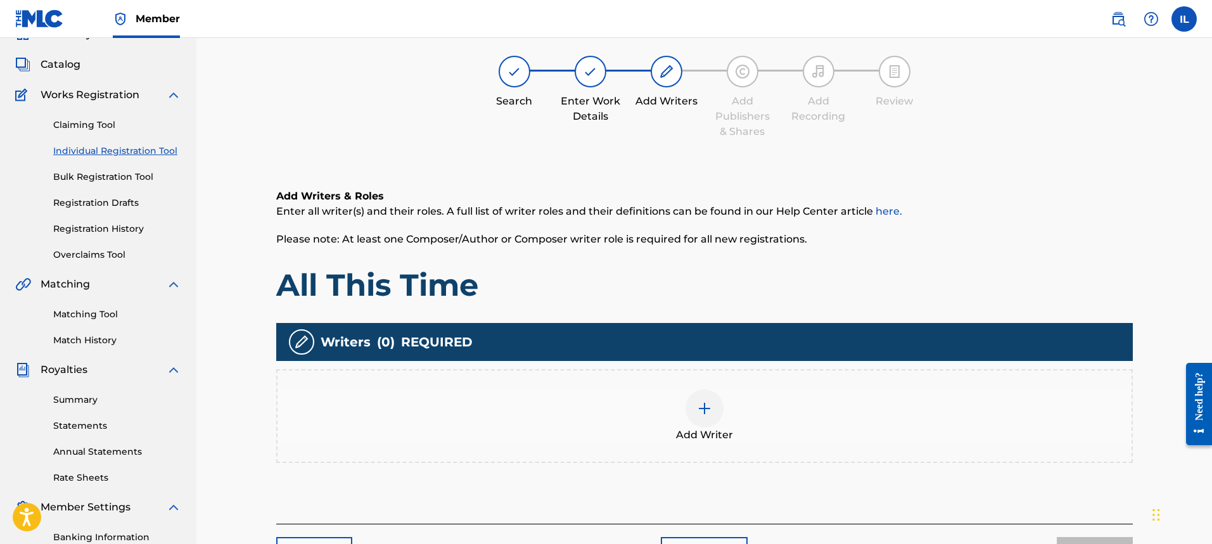
scroll to position [57, 0]
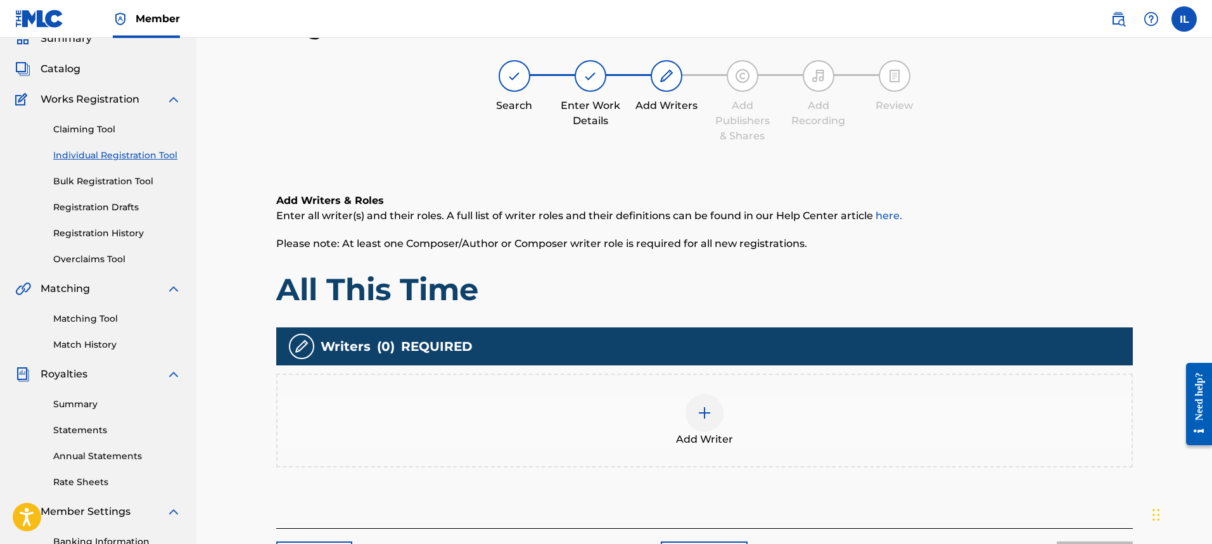
click at [708, 414] on img at bounding box center [704, 412] width 15 height 15
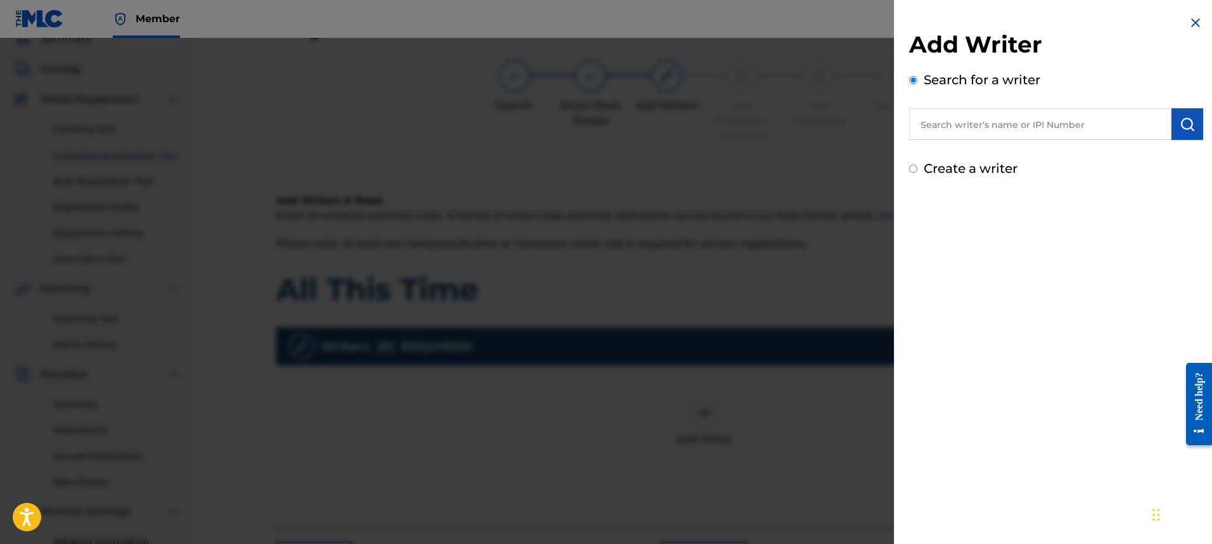
click at [912, 169] on input "Create a writer" at bounding box center [913, 169] width 8 height 8
radio input "false"
radio input "true"
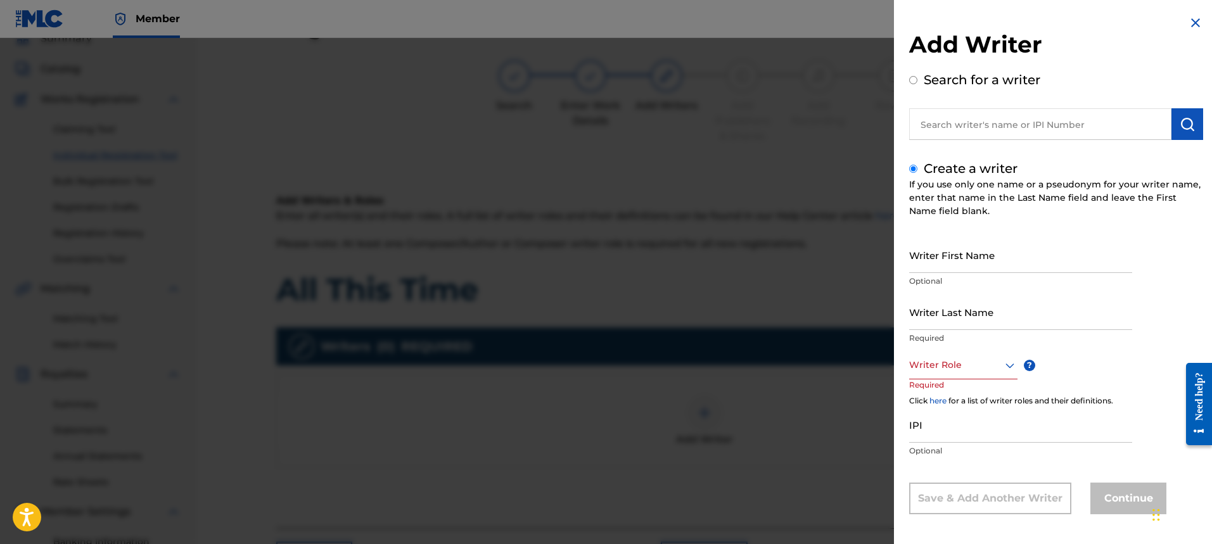
click at [939, 268] on input "Writer First Name" at bounding box center [1020, 255] width 223 height 36
type input "i"
type input "[PERSON_NAME]"
click at [938, 328] on input "Writer Last Name" at bounding box center [1020, 312] width 223 height 36
type input "[PERSON_NAME]"
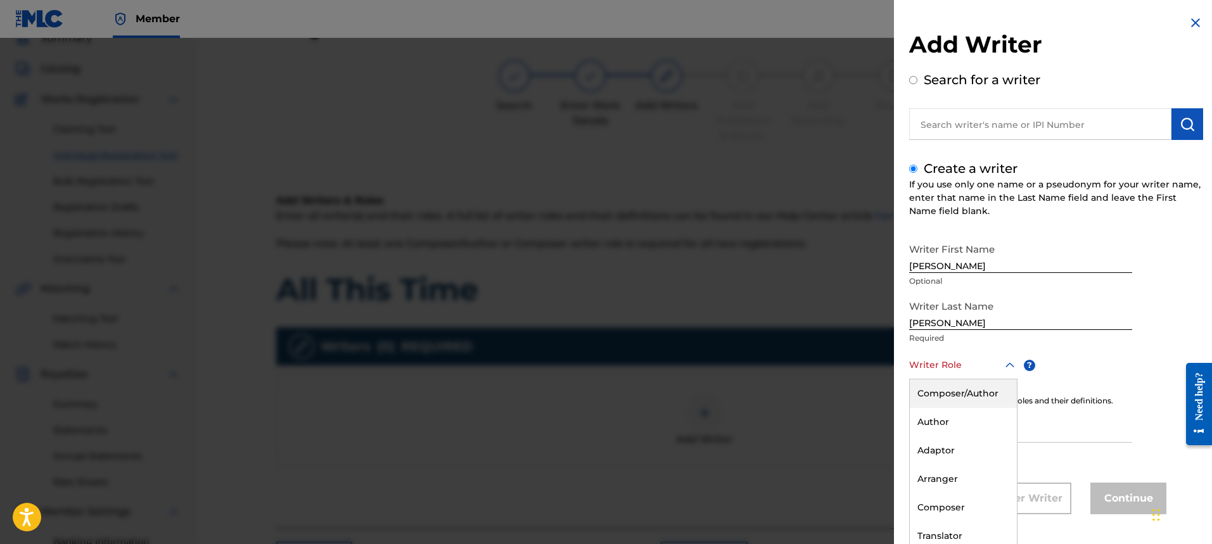
click at [997, 374] on div "Writer Role" at bounding box center [963, 365] width 108 height 29
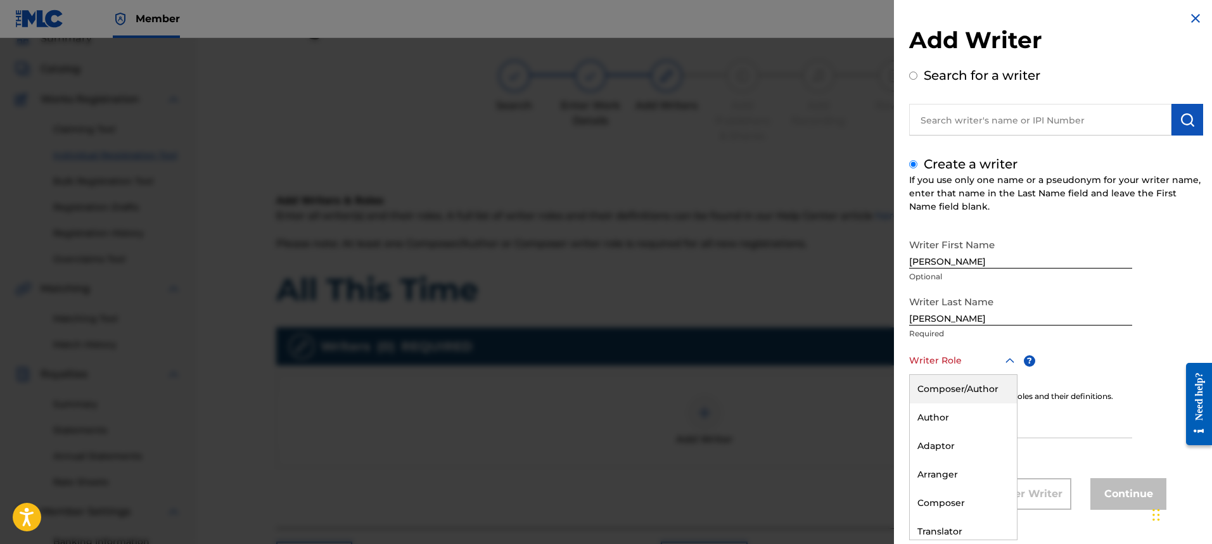
click at [967, 385] on div "Composer/Author" at bounding box center [963, 389] width 107 height 29
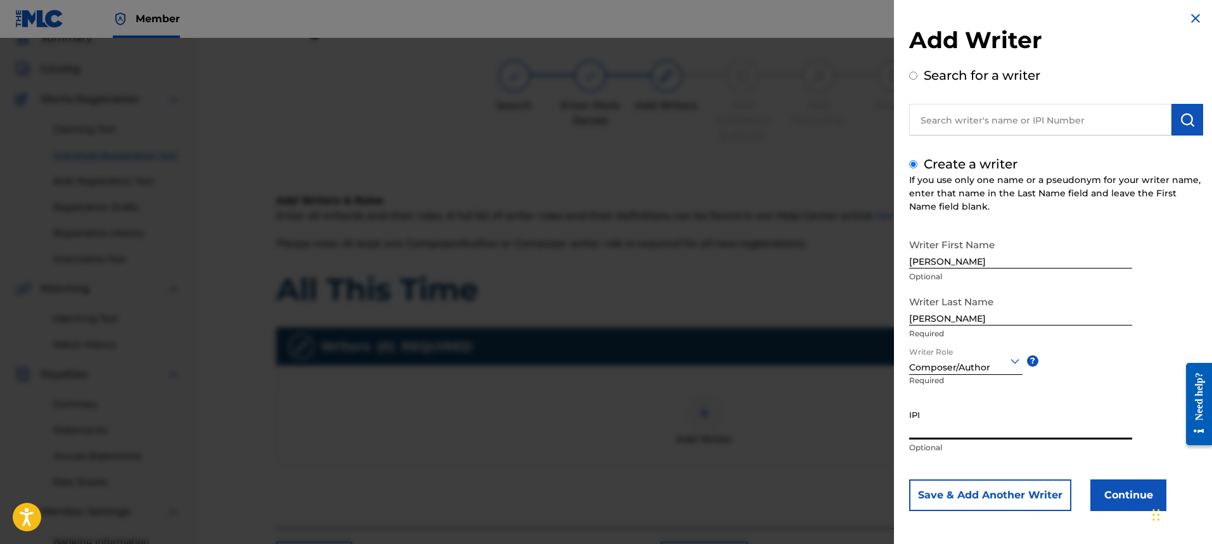
click at [951, 434] on input "IPI" at bounding box center [1020, 422] width 223 height 36
type input "1305467662"
click at [1132, 503] on button "Continue" at bounding box center [1128, 496] width 76 height 32
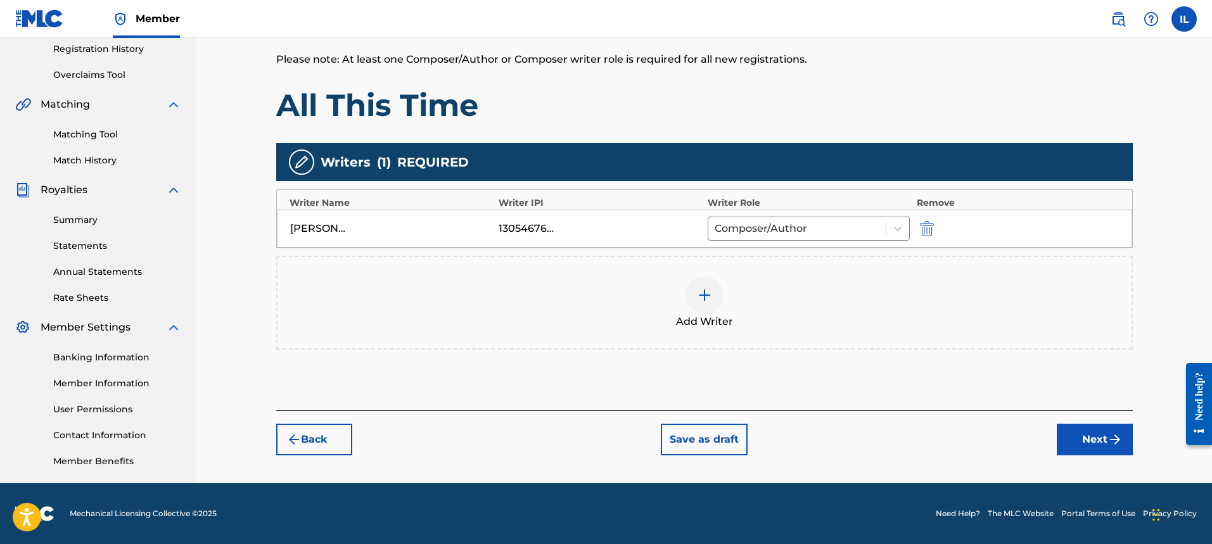
click at [1078, 445] on button "Next" at bounding box center [1095, 440] width 76 height 32
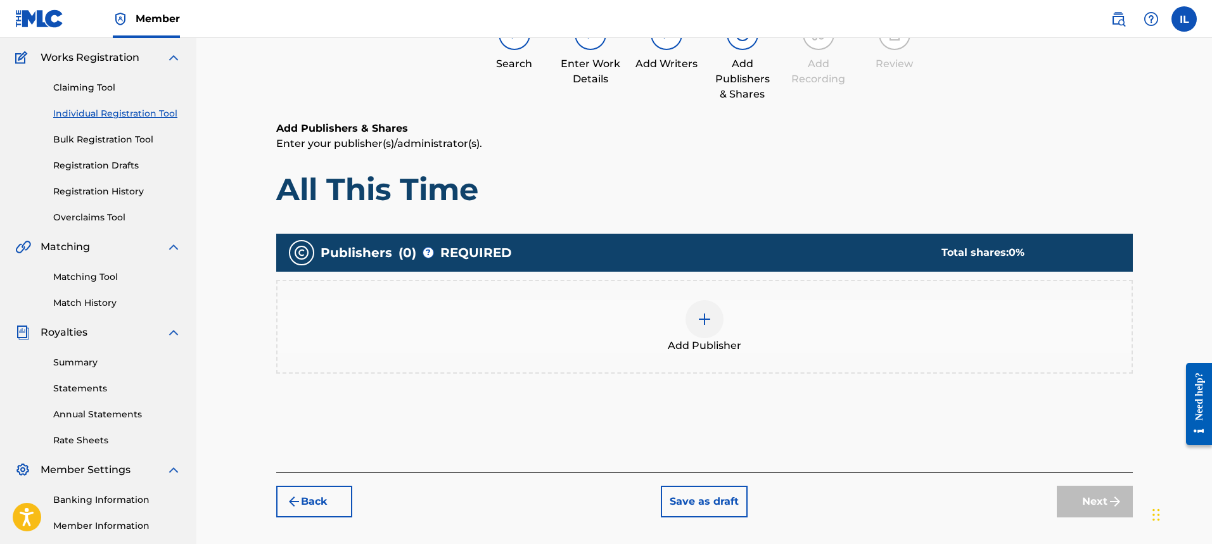
scroll to position [57, 0]
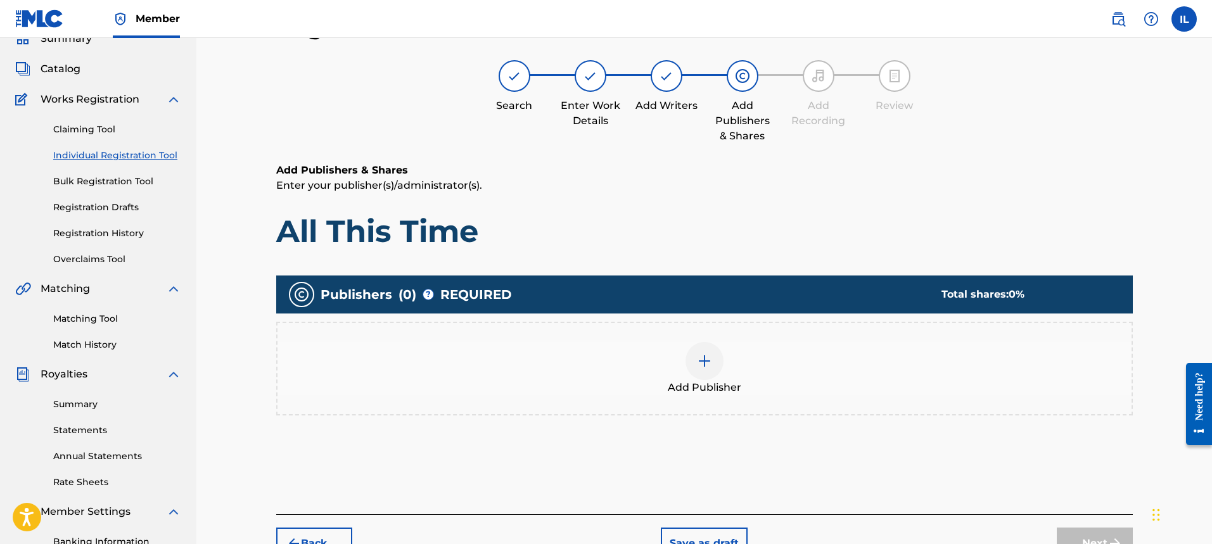
click at [711, 366] on img at bounding box center [704, 361] width 15 height 15
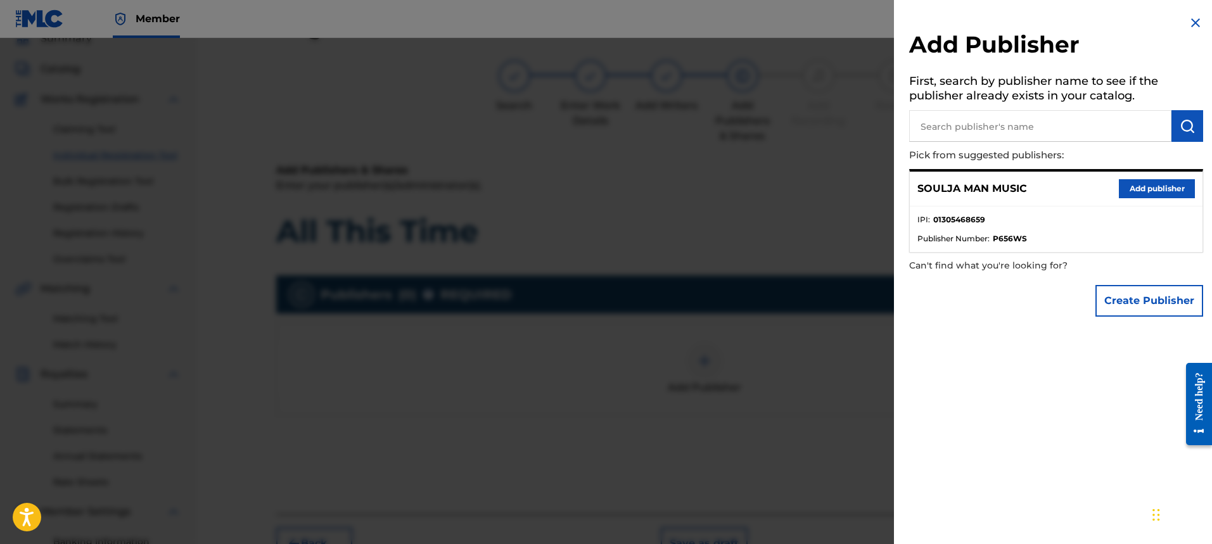
click at [1133, 186] on button "Add publisher" at bounding box center [1157, 188] width 76 height 19
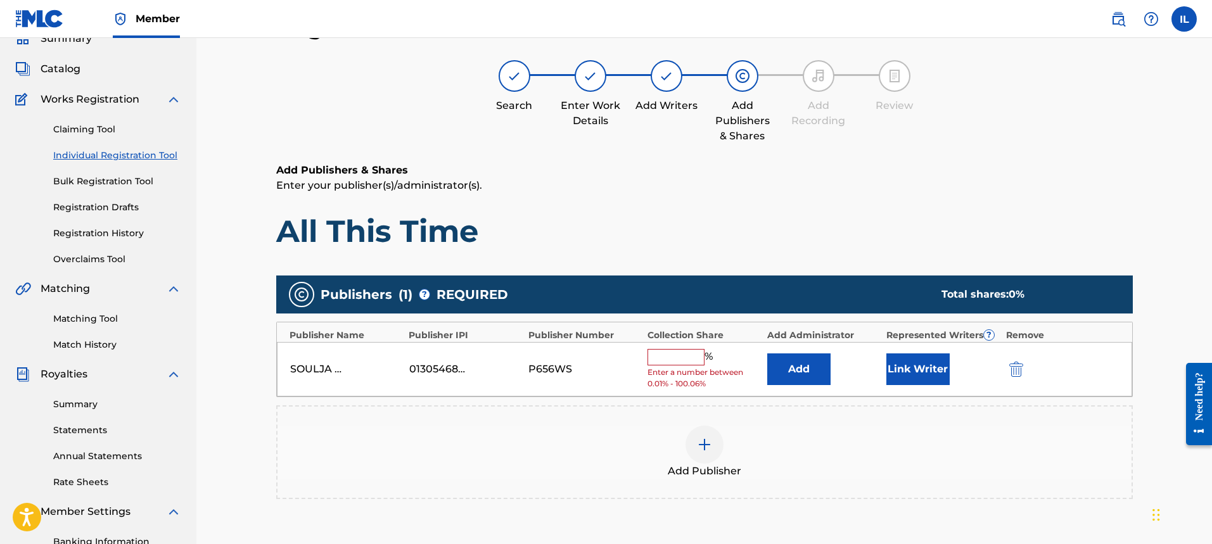
click at [909, 378] on button "Link Writer" at bounding box center [917, 370] width 63 height 32
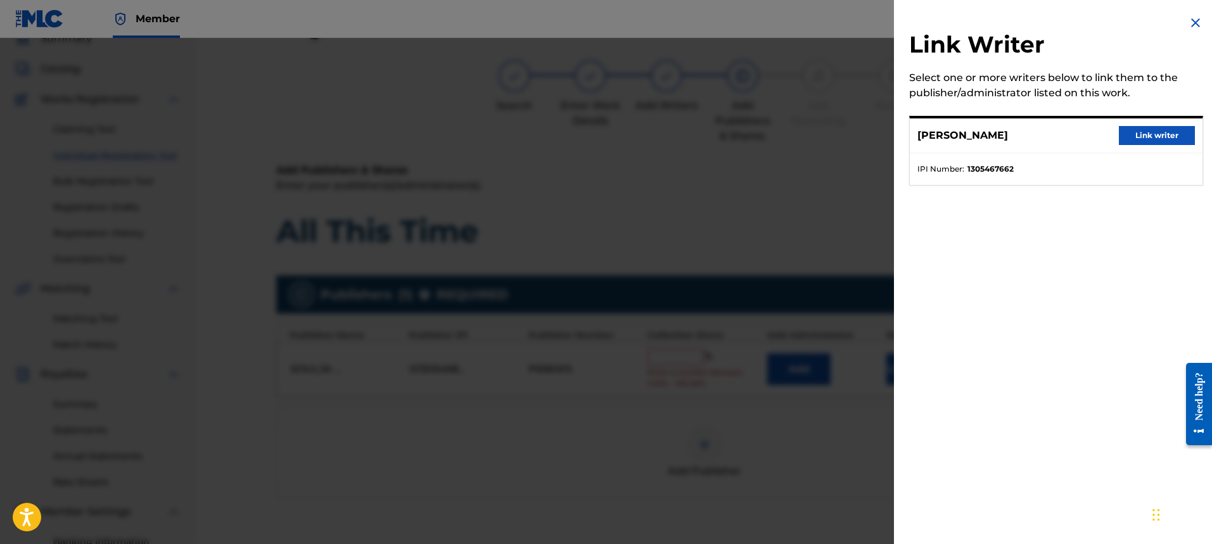
click at [1161, 136] on button "Link writer" at bounding box center [1157, 135] width 76 height 19
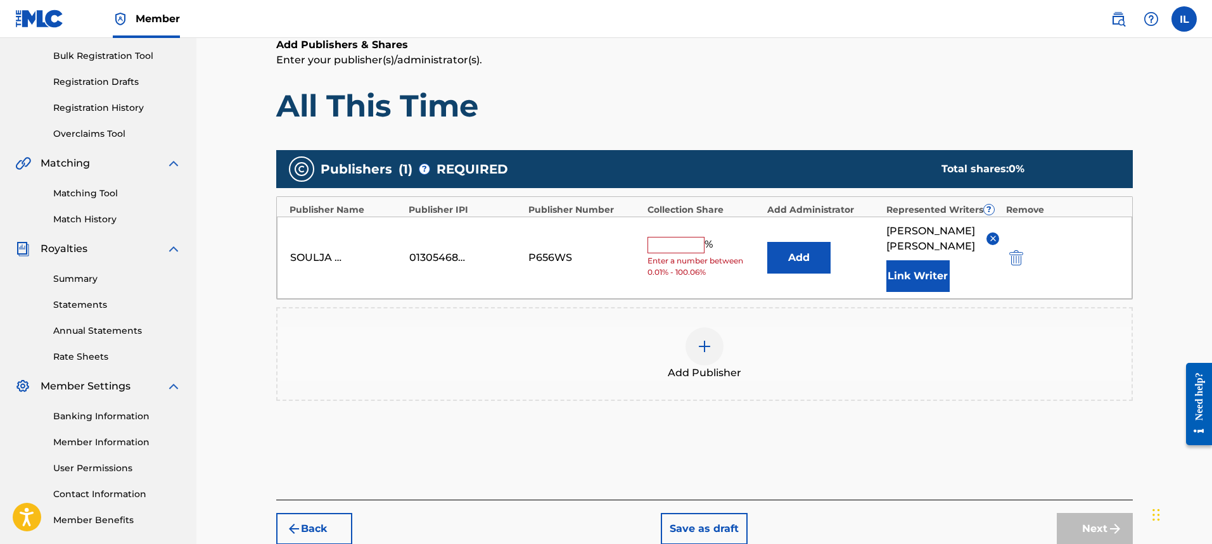
scroll to position [184, 0]
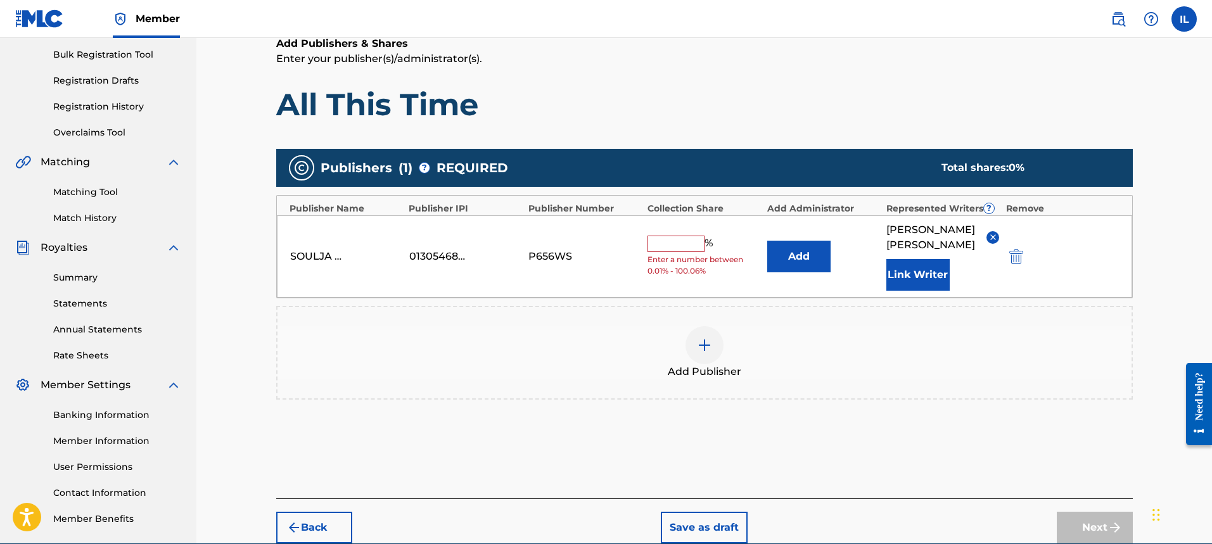
click at [685, 236] on input "text" at bounding box center [675, 244] width 57 height 16
type input "100"
click at [1090, 513] on button "Next" at bounding box center [1095, 528] width 76 height 32
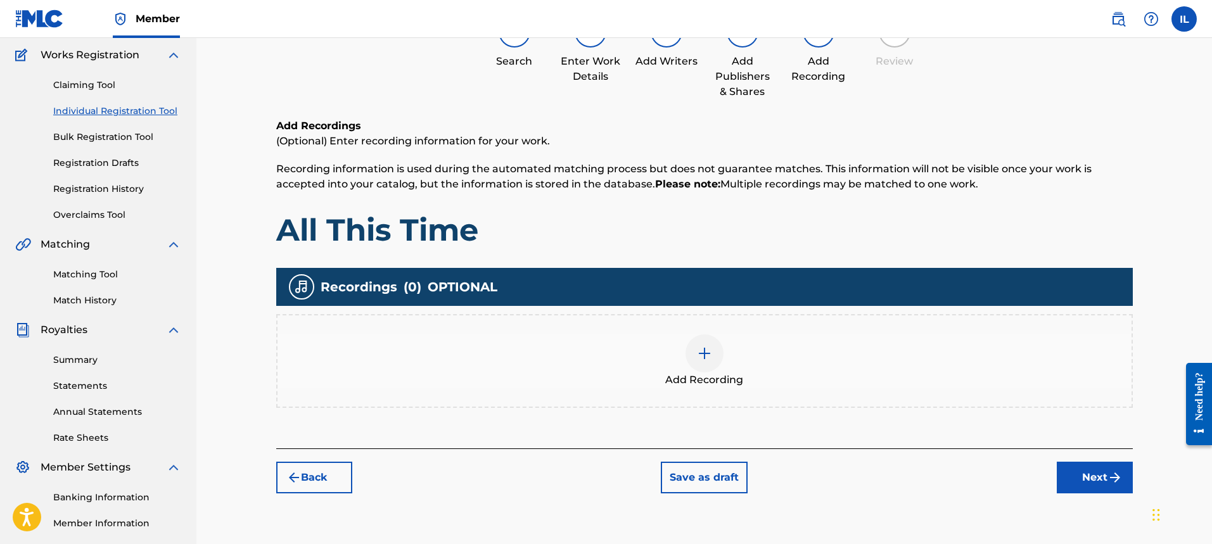
scroll to position [120, 0]
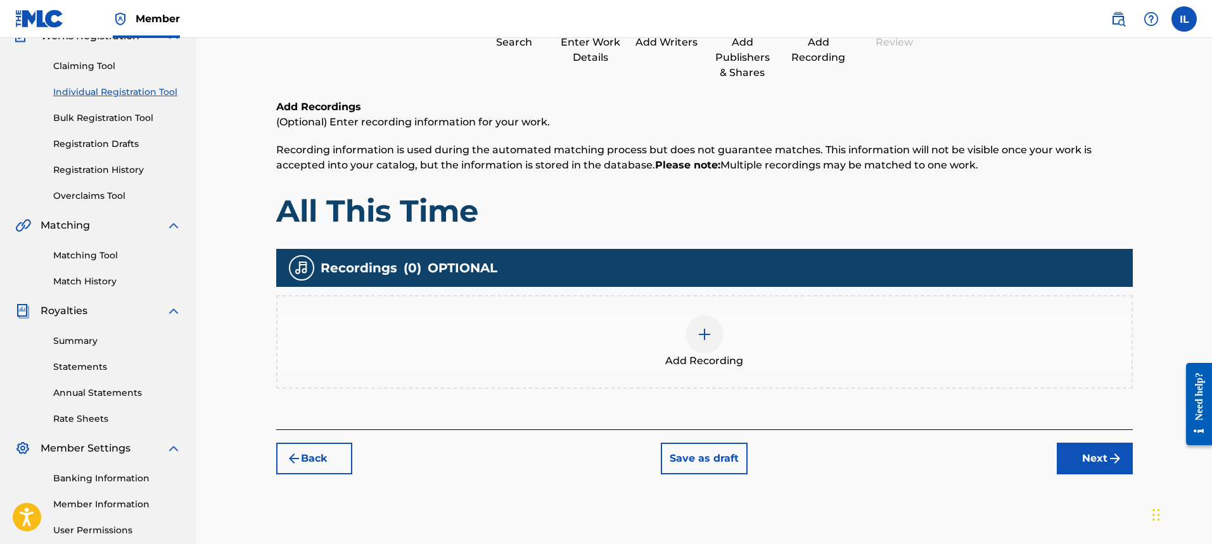
click at [701, 341] on img at bounding box center [704, 334] width 15 height 15
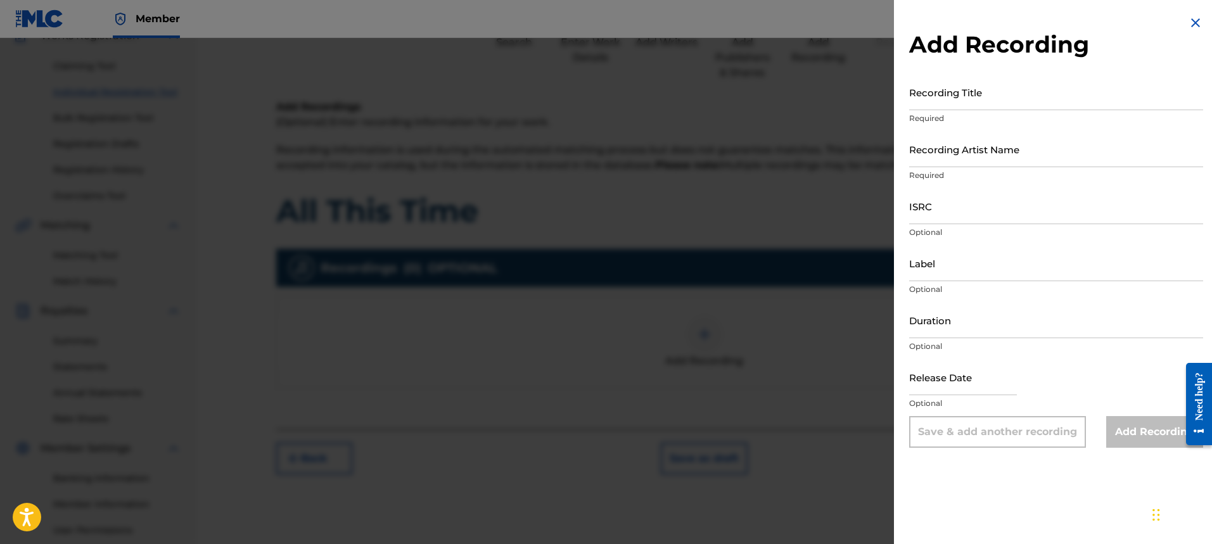
click at [931, 105] on input "Recording Title" at bounding box center [1056, 92] width 294 height 36
type input "All This Time"
click at [967, 162] on input "Recording Artist Name" at bounding box center [1056, 149] width 294 height 36
type input "[PERSON_NAME]"
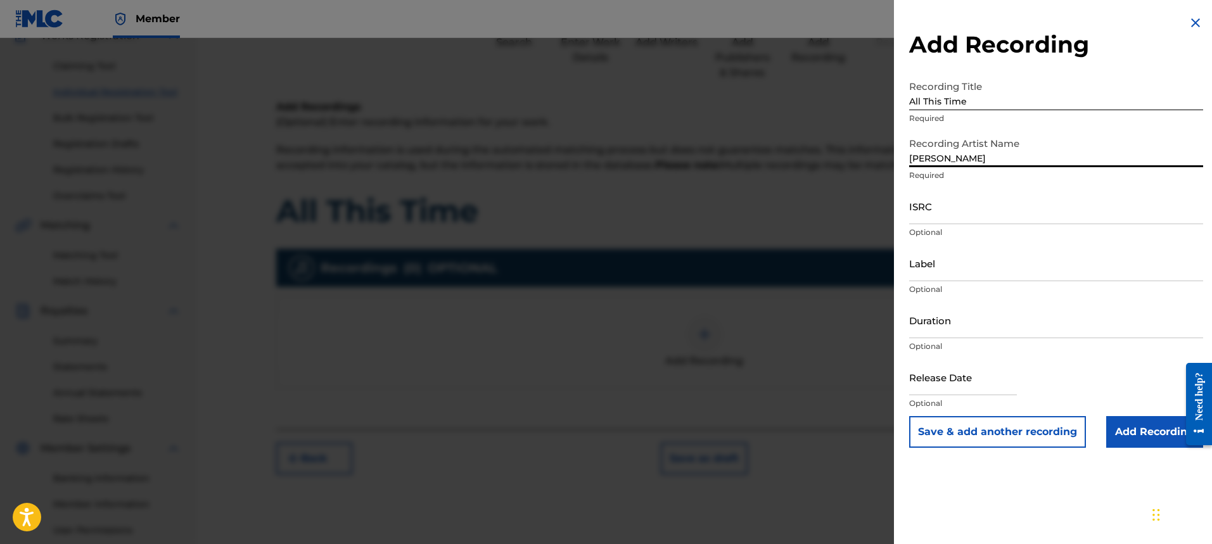
click at [955, 390] on input "text" at bounding box center [963, 377] width 108 height 36
select select "7"
select select "2025"
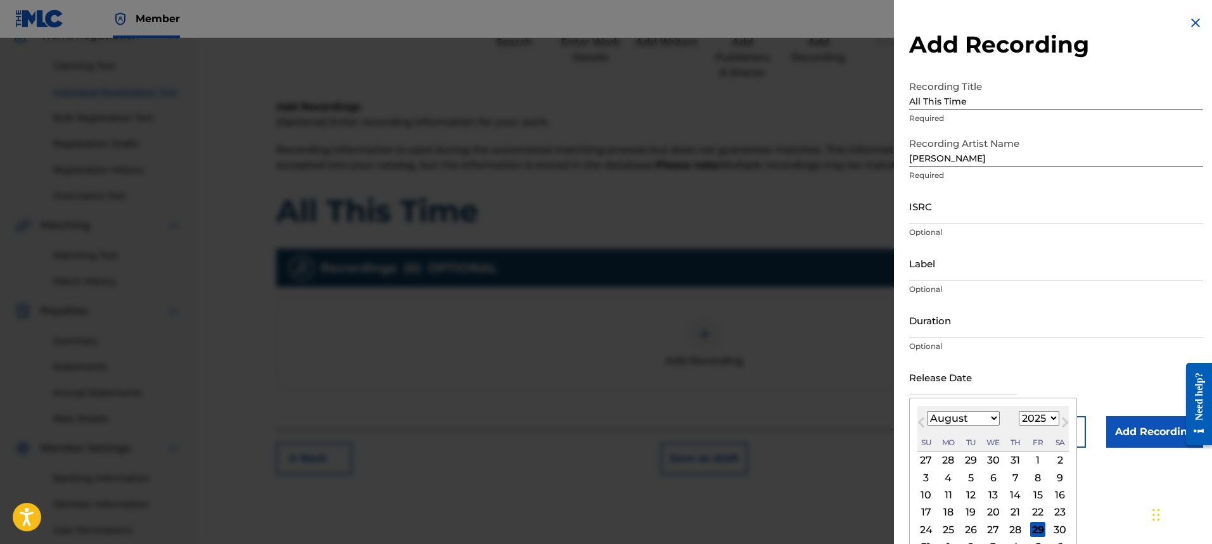
type input "[DATE]"
select select "8"
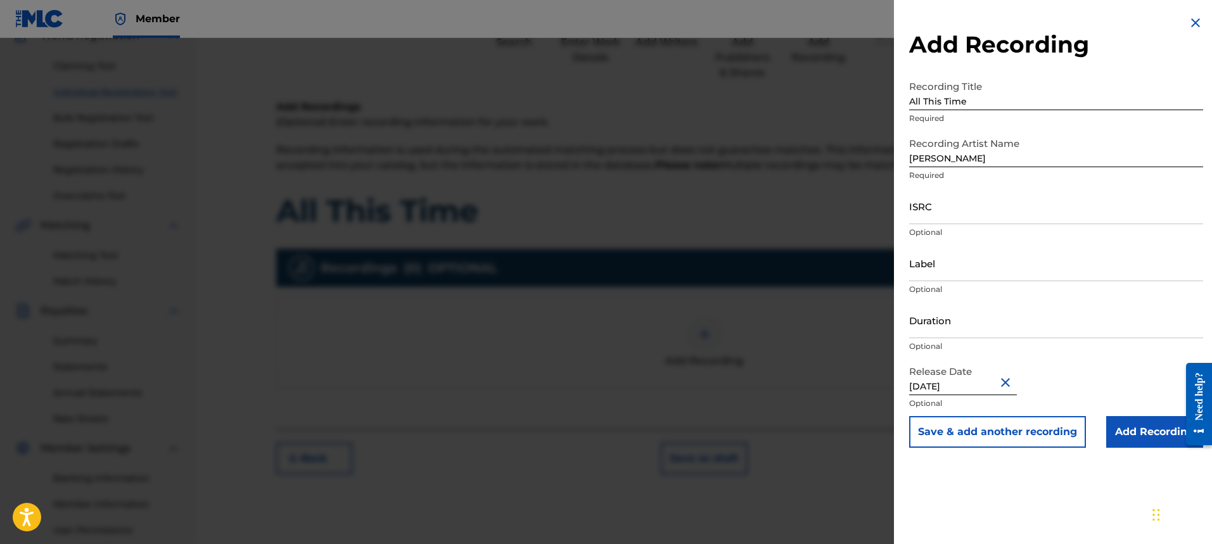
click at [1130, 431] on input "Add Recording" at bounding box center [1154, 432] width 97 height 32
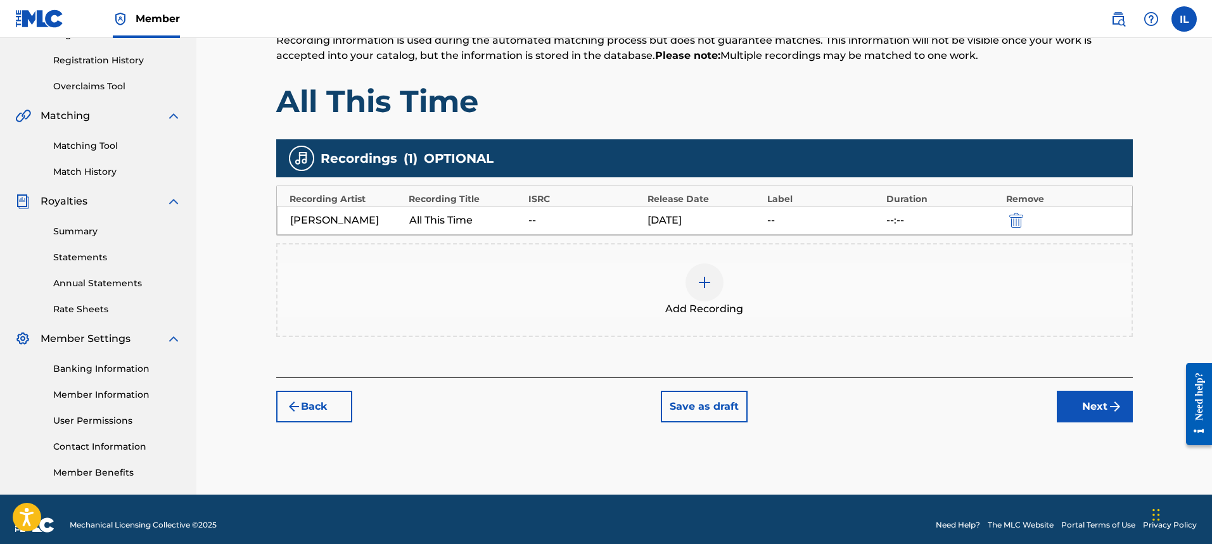
scroll to position [241, 0]
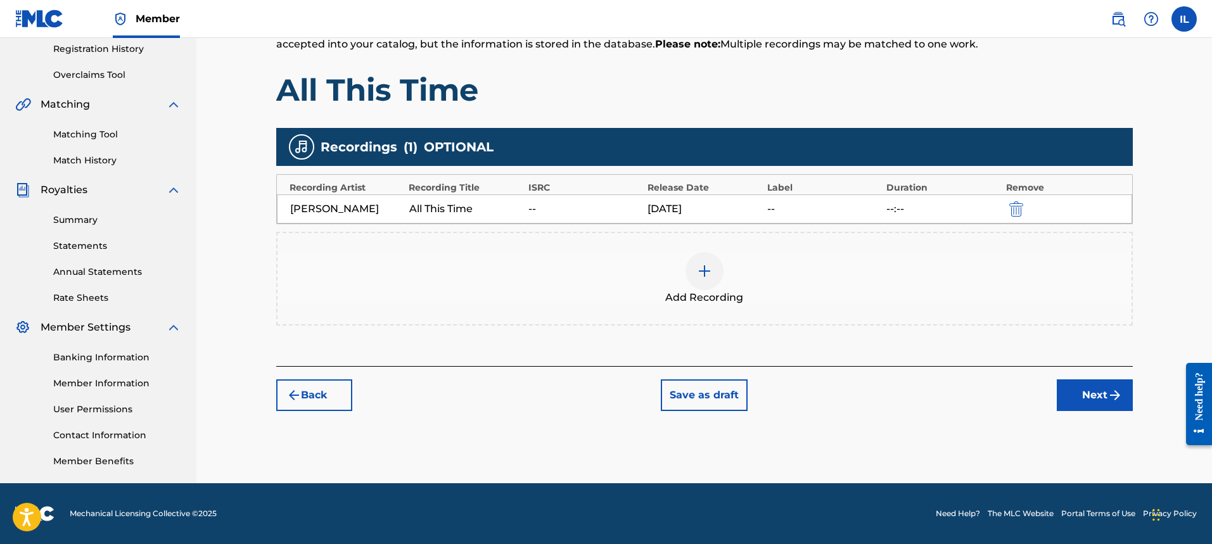
click at [1092, 393] on button "Next" at bounding box center [1095, 395] width 76 height 32
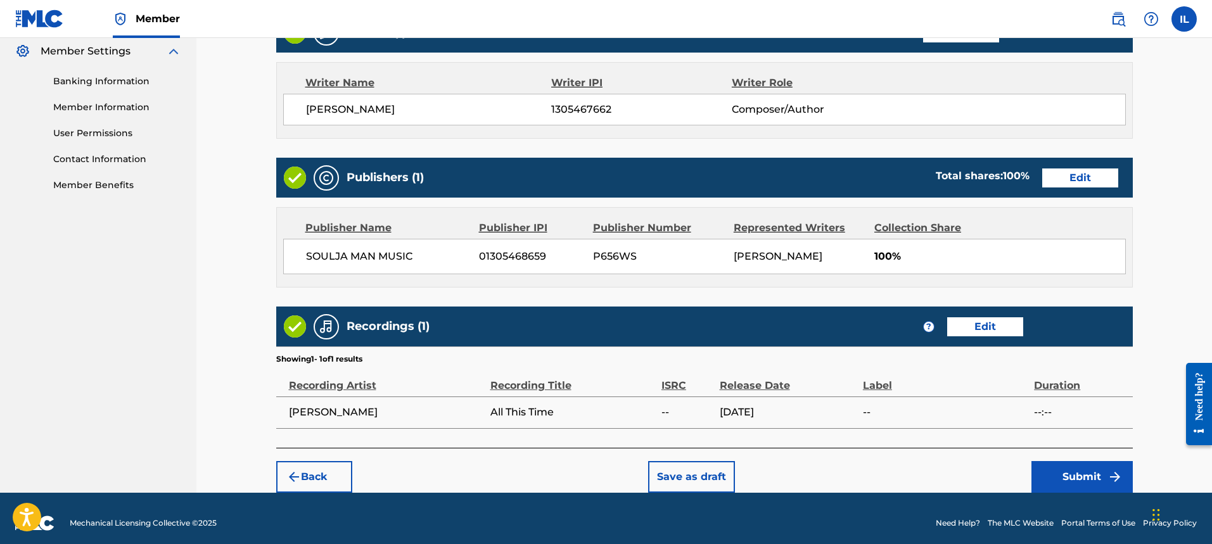
scroll to position [527, 0]
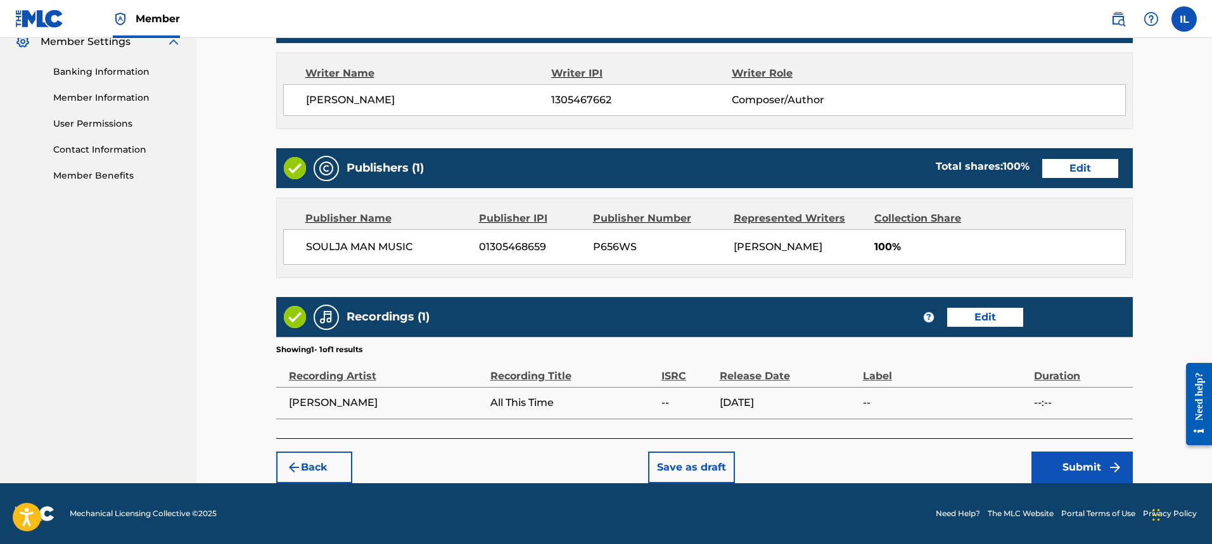
click at [1059, 470] on button "Submit" at bounding box center [1081, 468] width 101 height 32
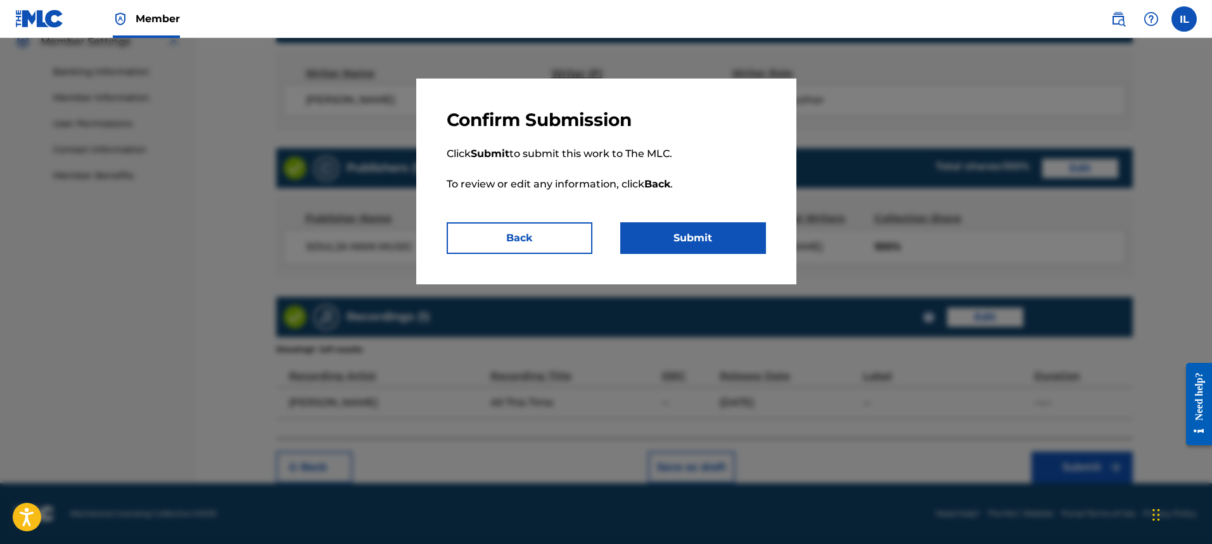
click at [677, 252] on button "Submit" at bounding box center [693, 238] width 146 height 32
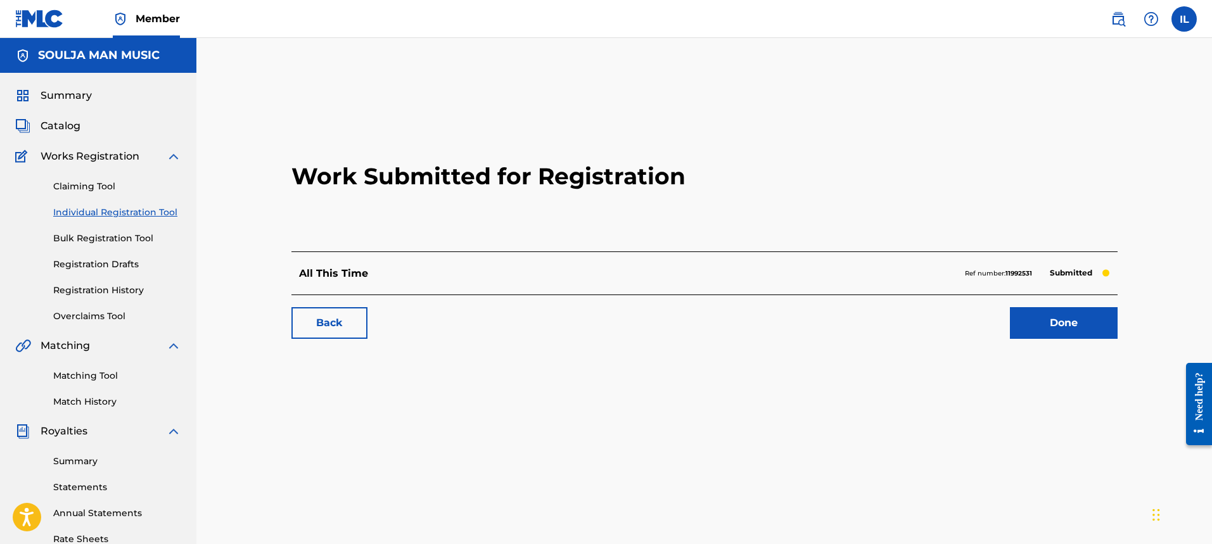
click at [103, 290] on link "Registration History" at bounding box center [117, 290] width 128 height 13
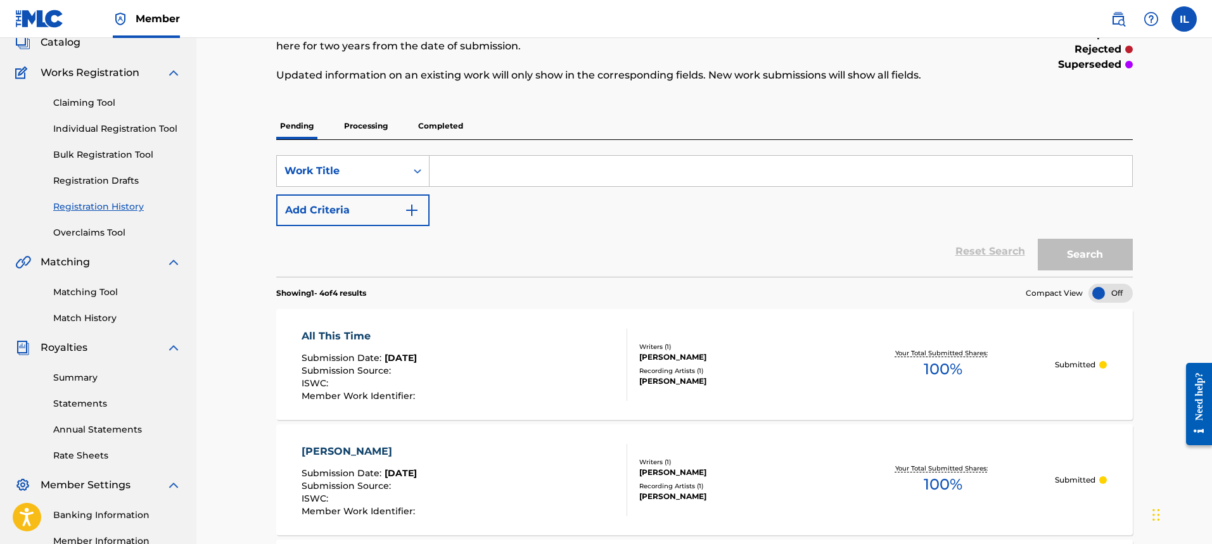
scroll to position [63, 0]
